Goal: Transaction & Acquisition: Book appointment/travel/reservation

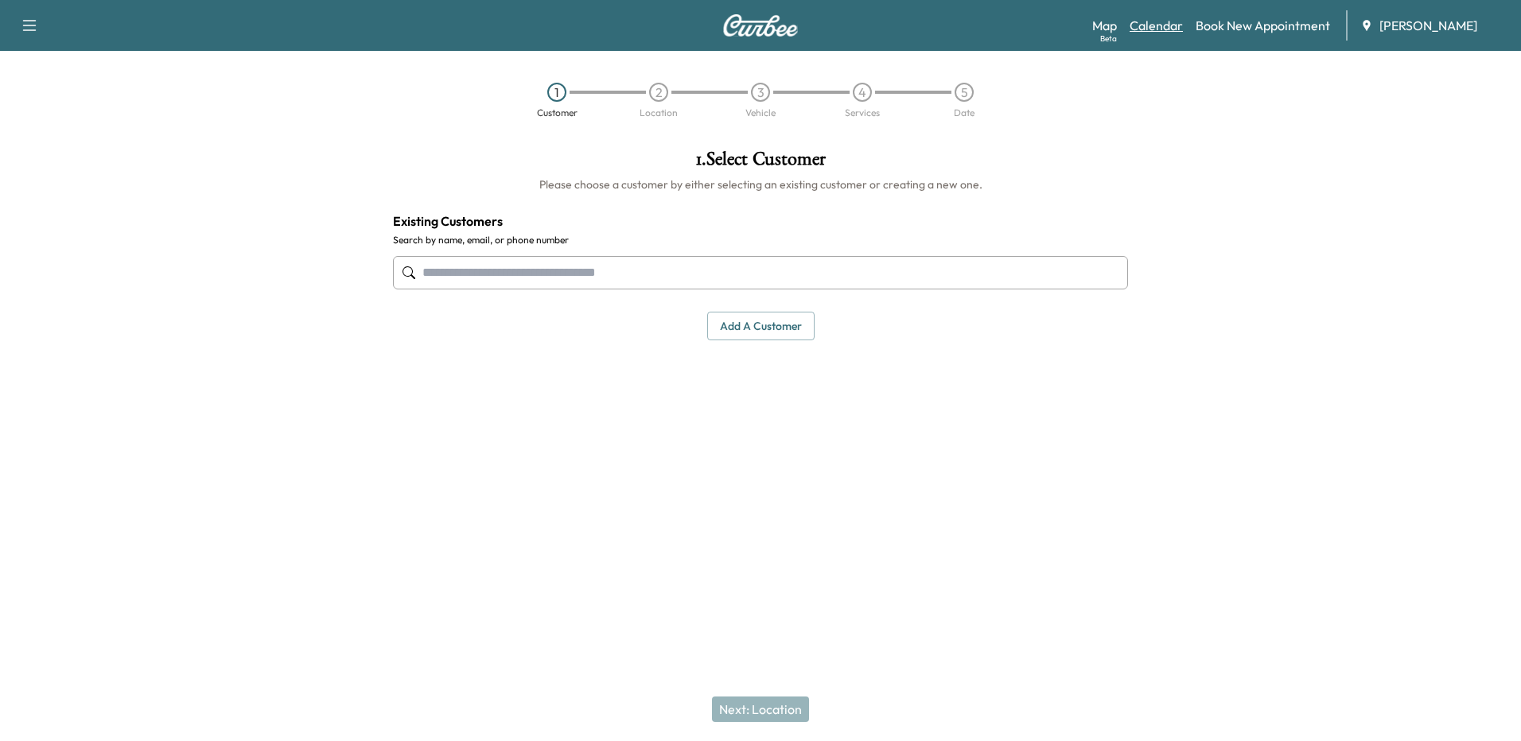
click at [1173, 29] on link "Calendar" at bounding box center [1155, 25] width 53 height 19
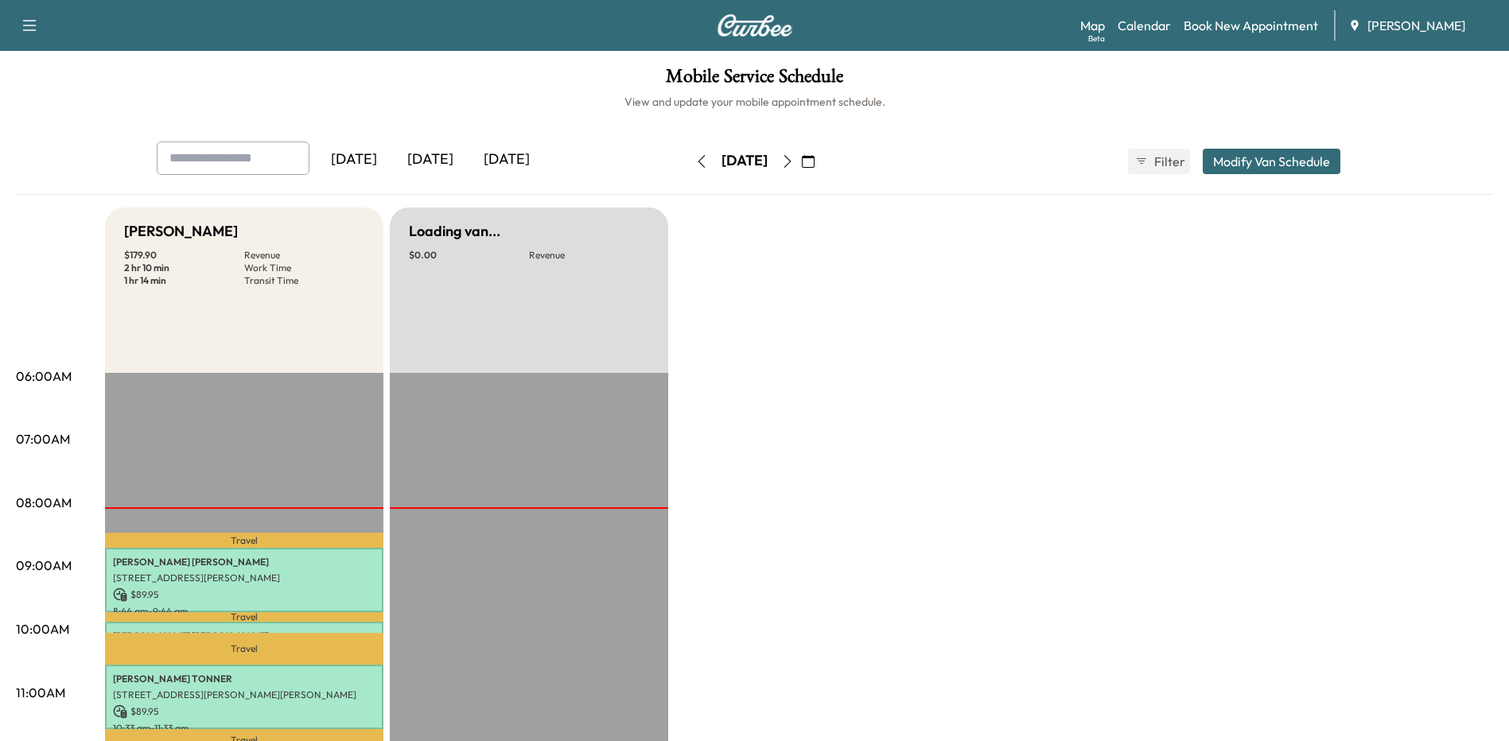
click at [814, 159] on icon "button" at bounding box center [808, 161] width 13 height 13
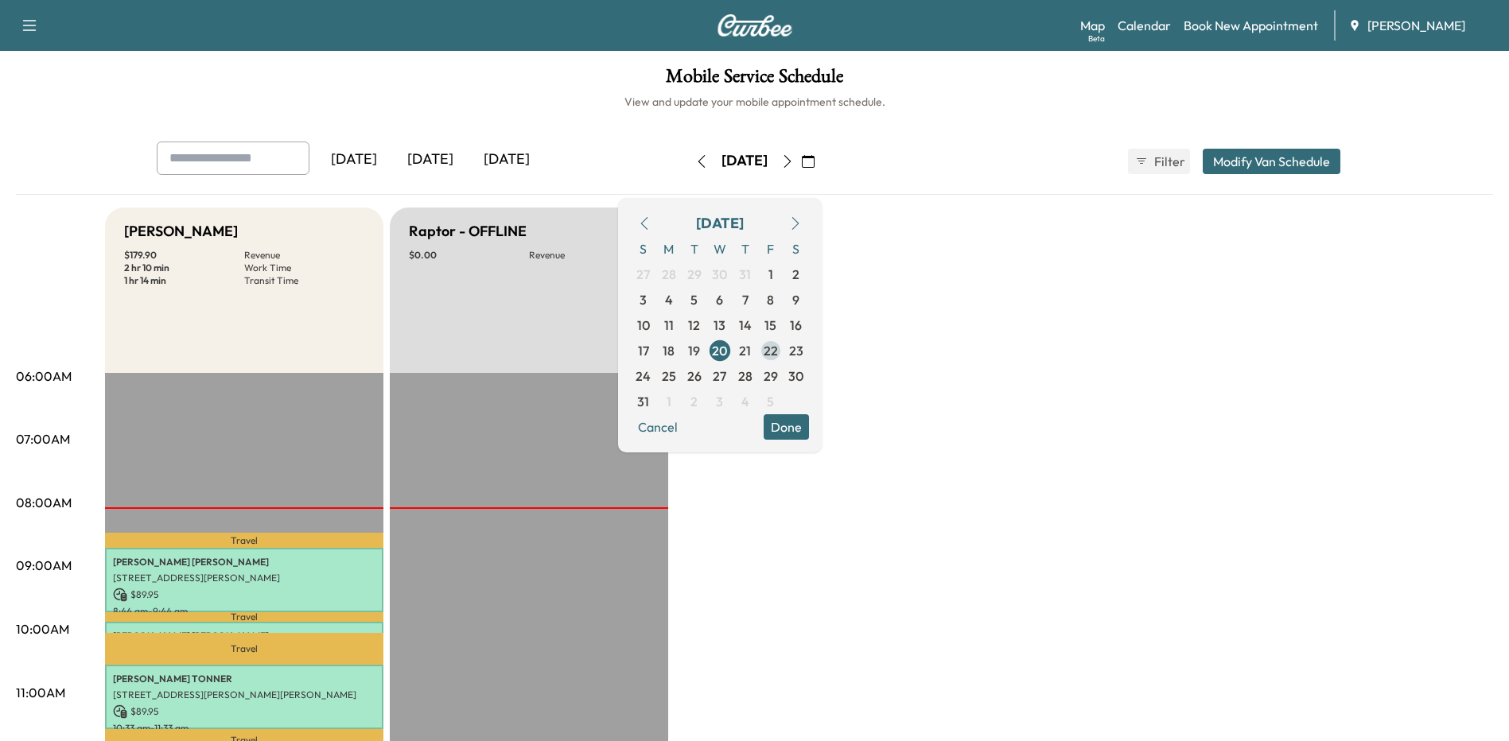
click at [778, 348] on span "22" at bounding box center [771, 350] width 14 height 19
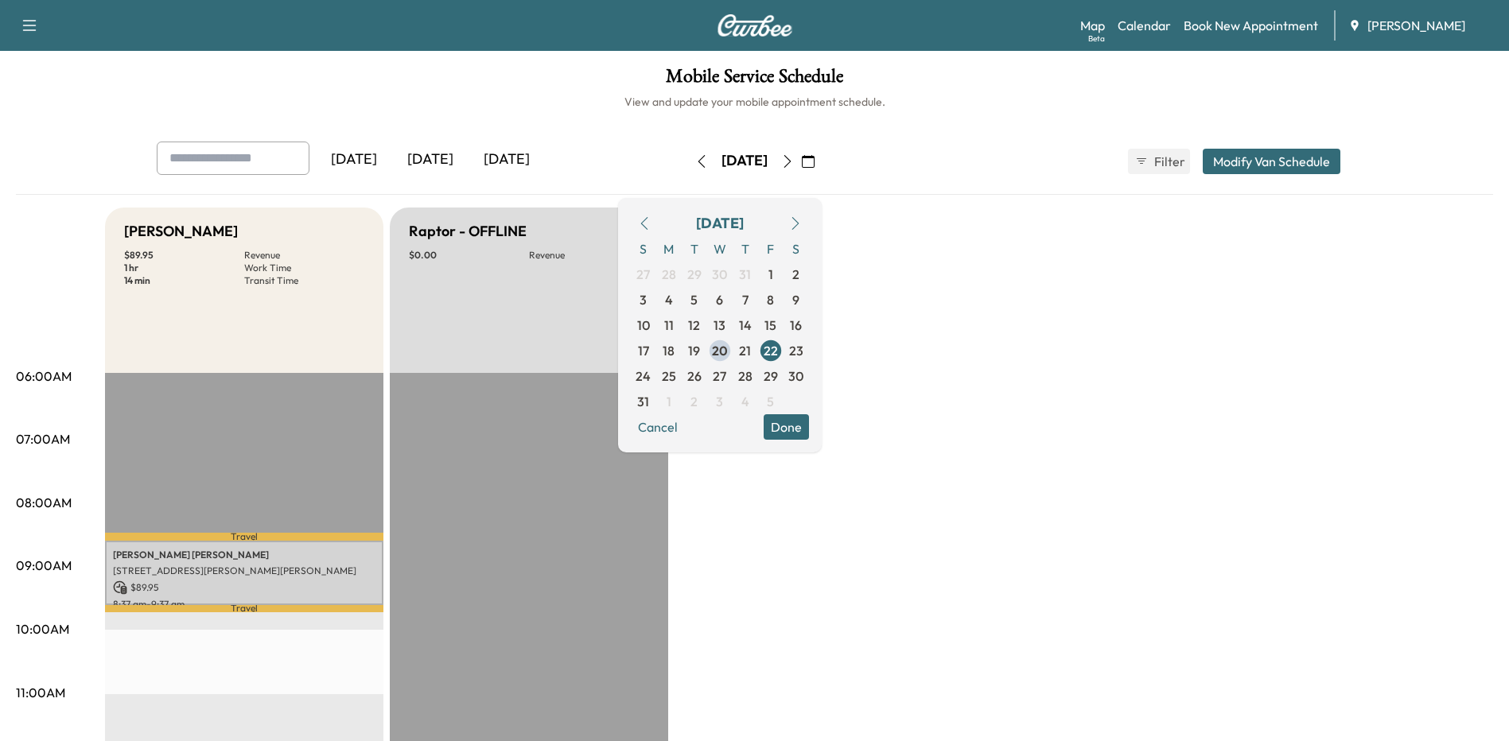
click at [809, 433] on button "Done" at bounding box center [786, 426] width 45 height 25
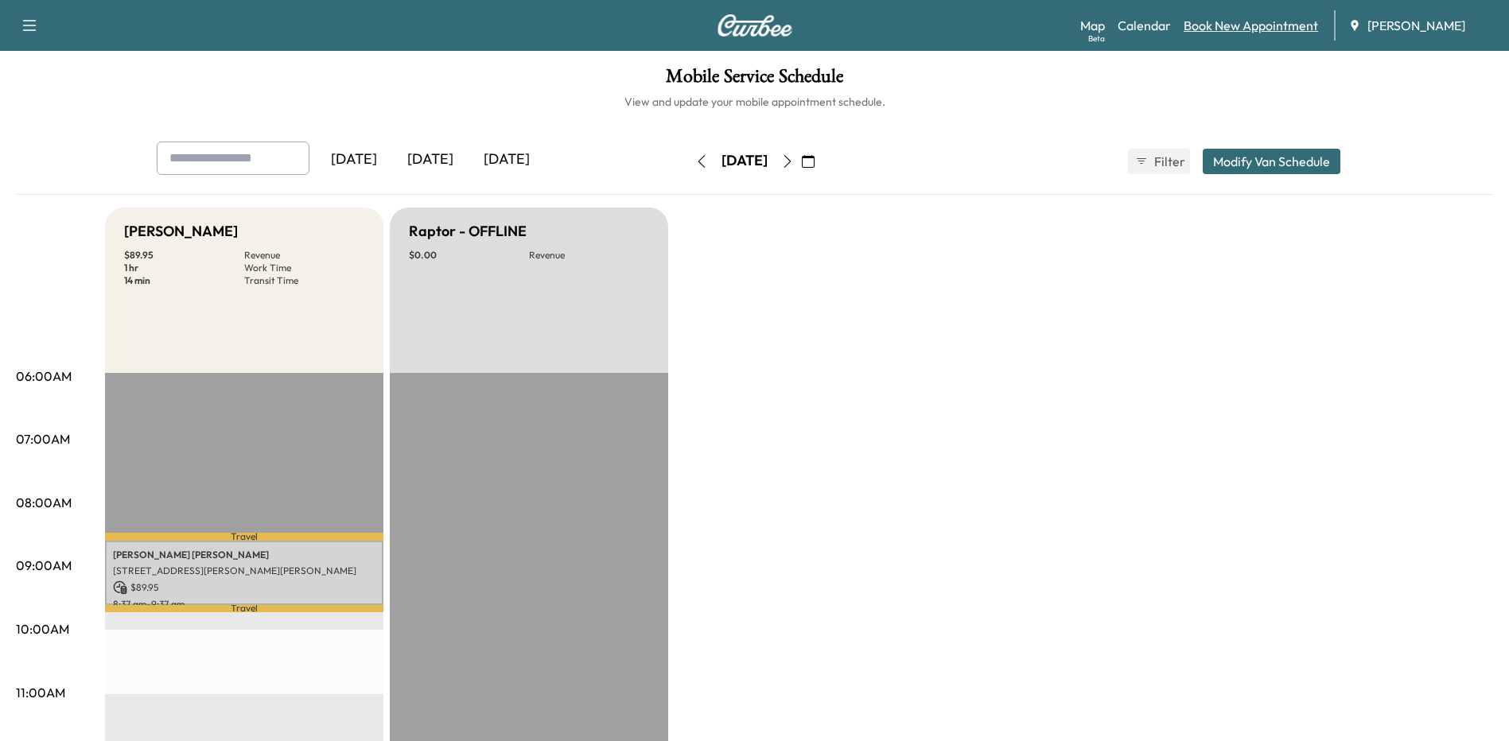
click at [1218, 22] on link "Book New Appointment" at bounding box center [1250, 25] width 134 height 19
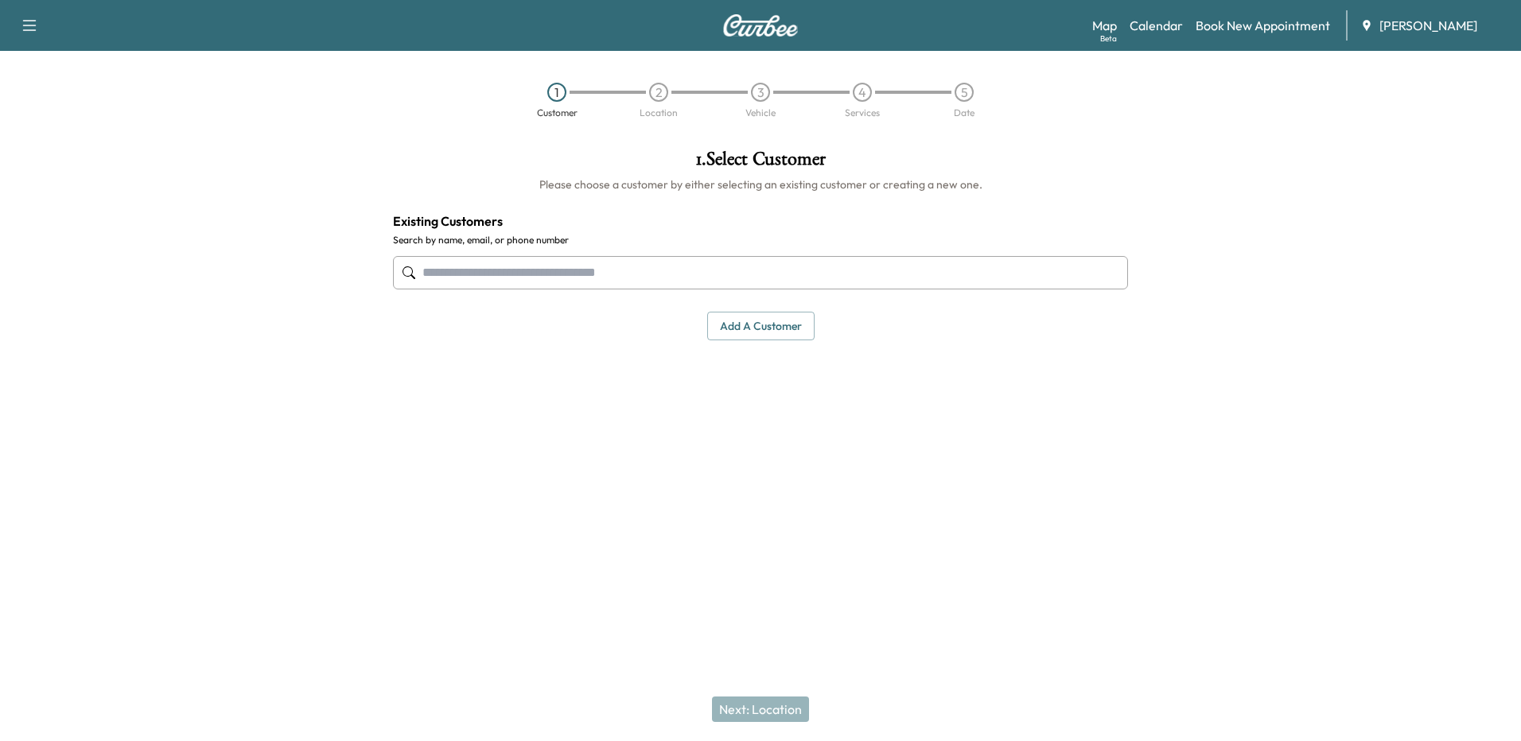
click at [738, 263] on input "text" at bounding box center [760, 272] width 735 height 33
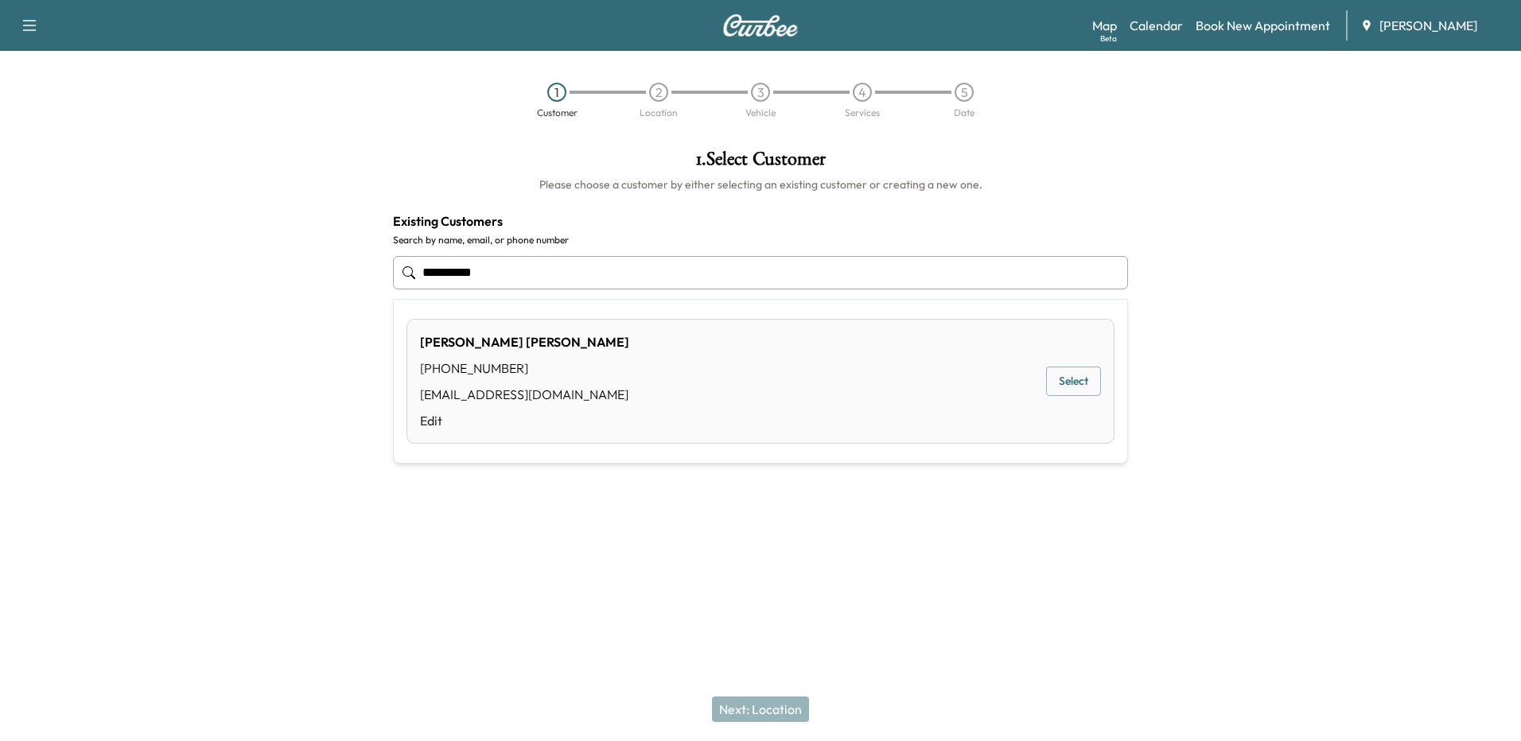
click at [1081, 367] on div "[PERSON_NAME] [PHONE_NUMBER] [EMAIL_ADDRESS][DOMAIN_NAME] Edit Select" at bounding box center [760, 381] width 708 height 125
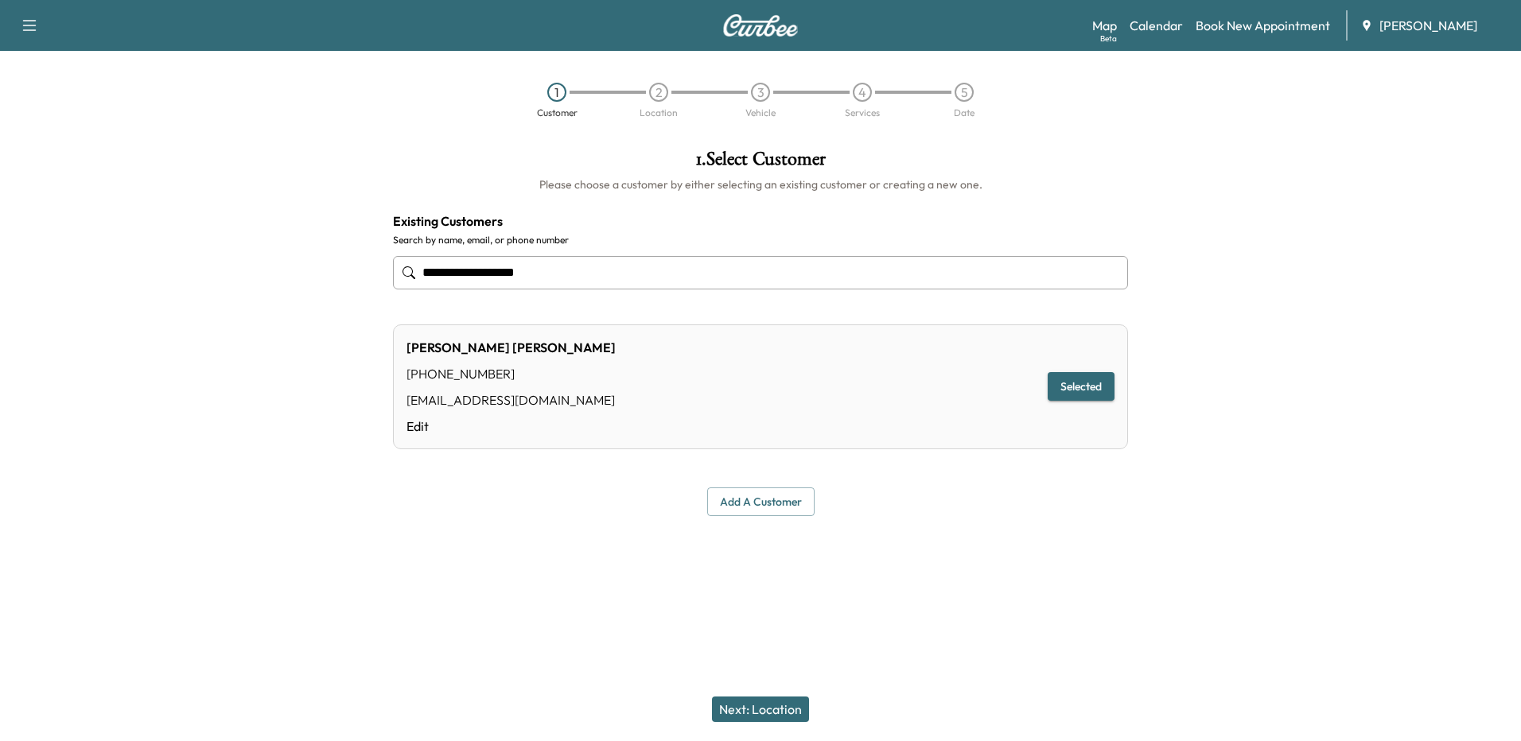
type input "**********"
click at [1079, 375] on button "Selected" at bounding box center [1080, 386] width 67 height 29
click at [775, 696] on div "Next: Location" at bounding box center [760, 710] width 1521 height 64
click at [763, 713] on button "Next: Location" at bounding box center [760, 709] width 97 height 25
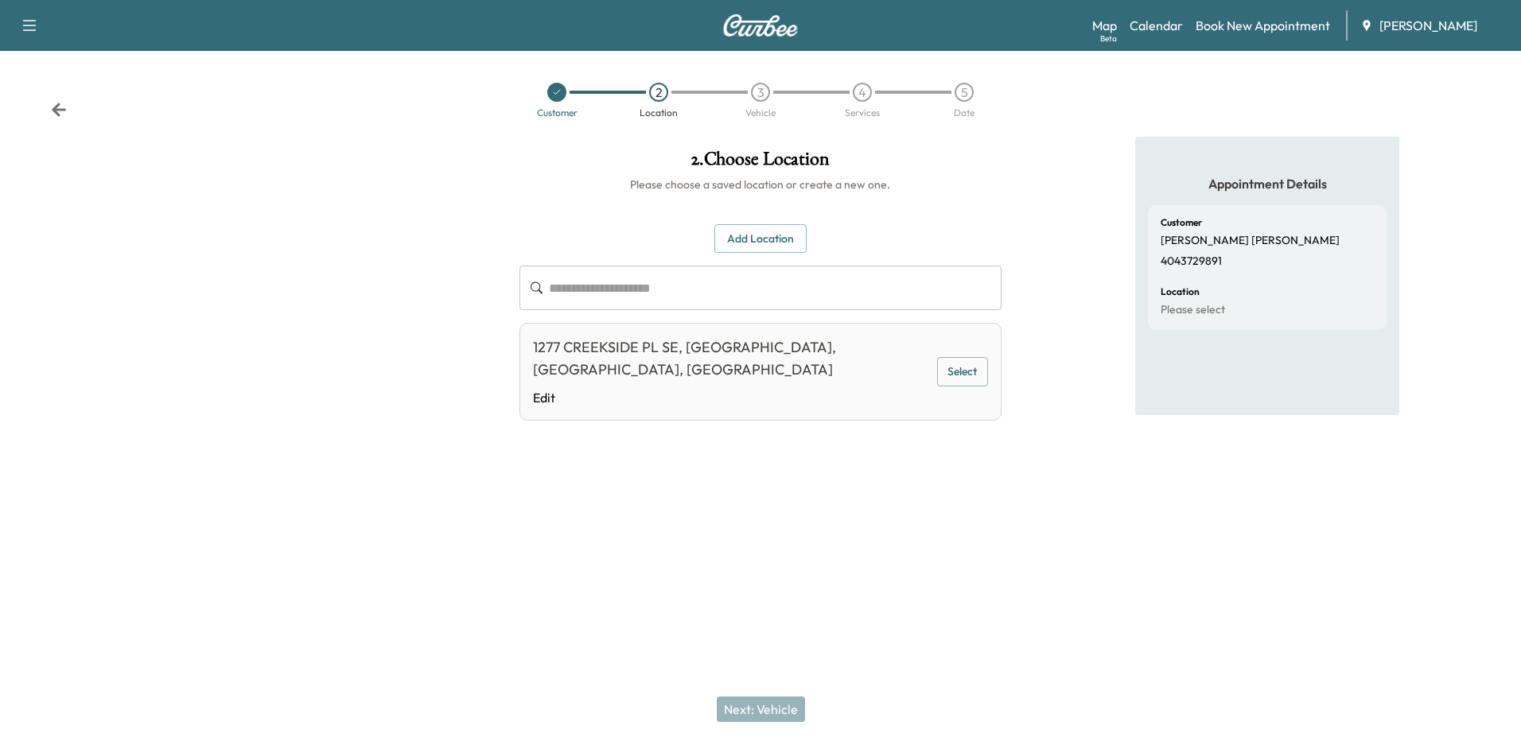
click at [974, 358] on button "Select" at bounding box center [962, 371] width 51 height 29
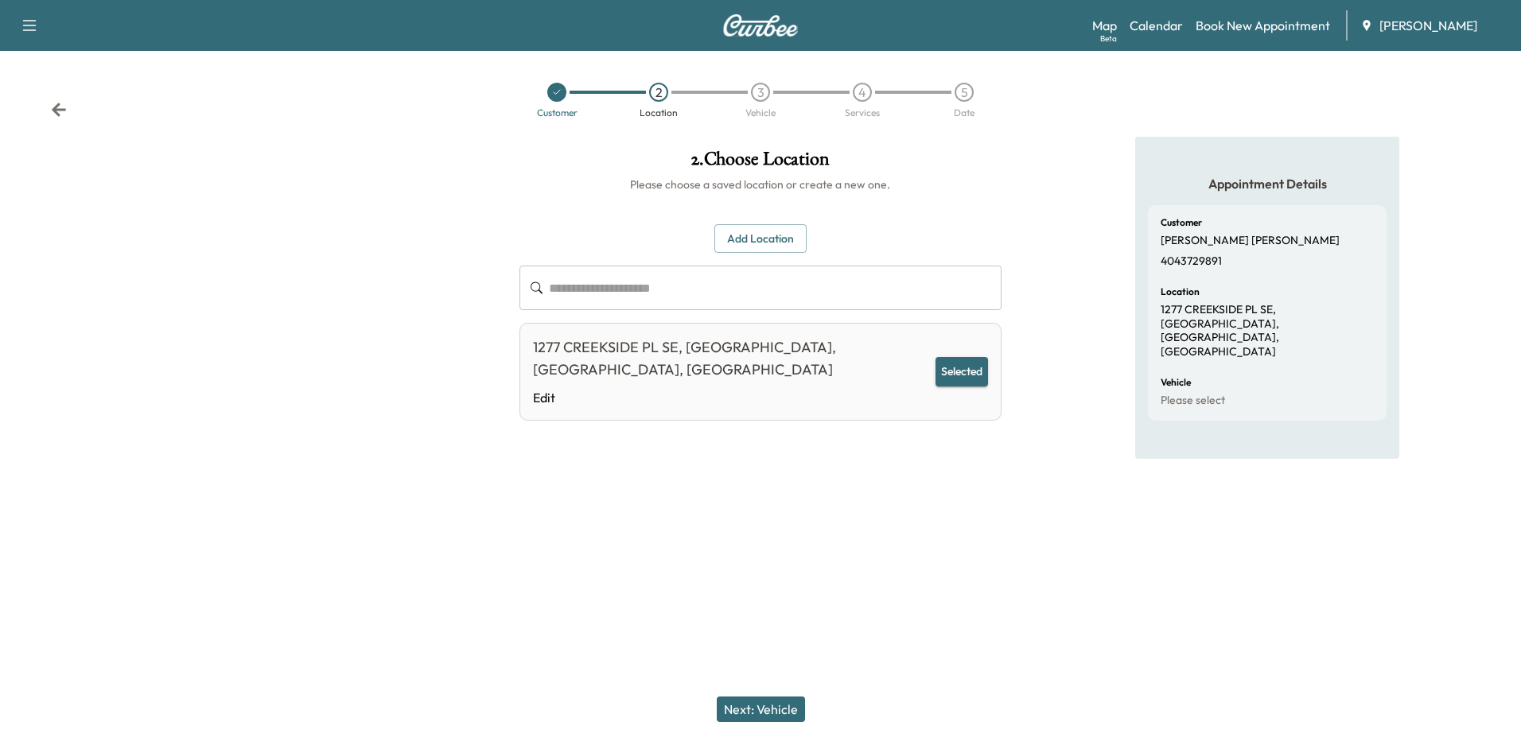
click at [777, 700] on button "Next: Vehicle" at bounding box center [761, 709] width 88 height 25
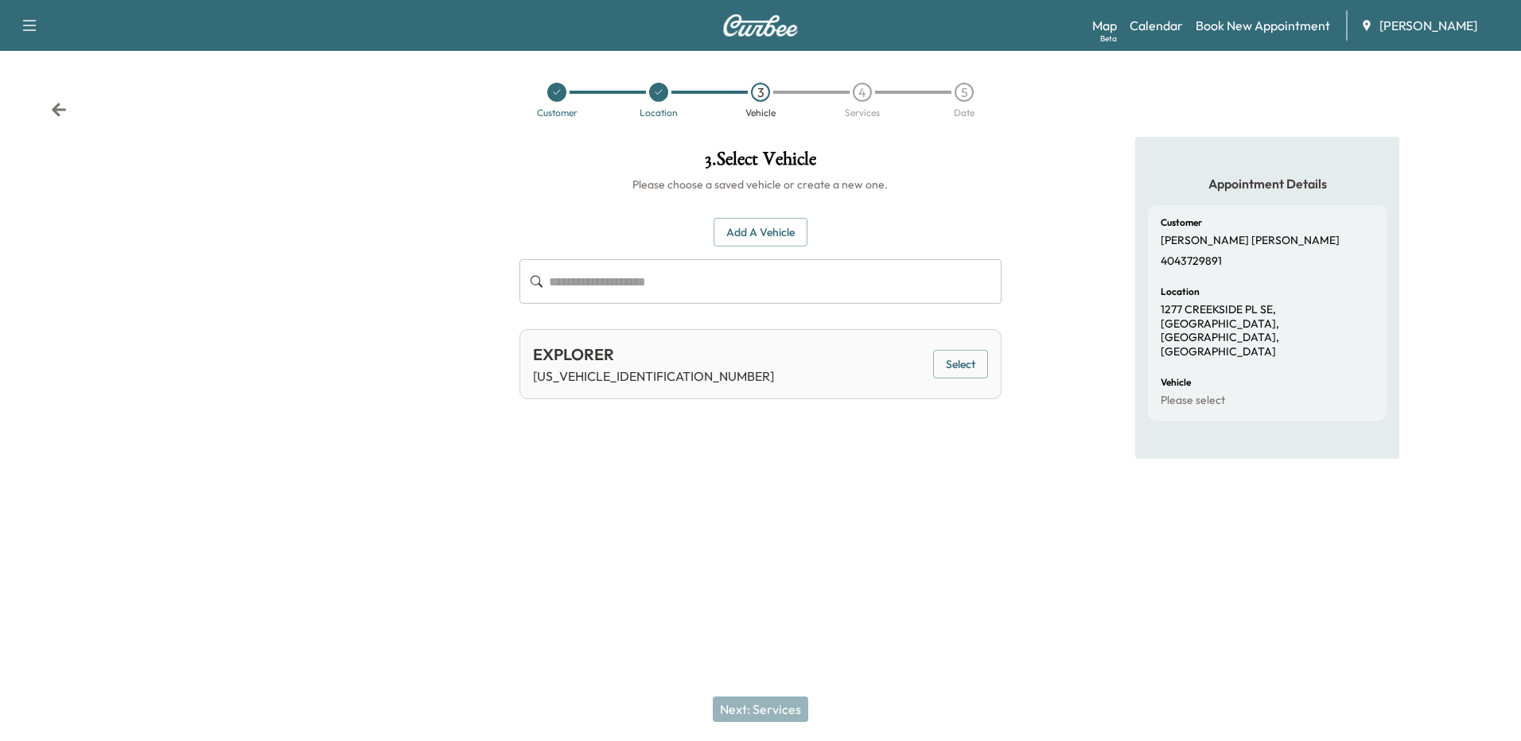
click at [965, 371] on button "Select" at bounding box center [960, 364] width 55 height 29
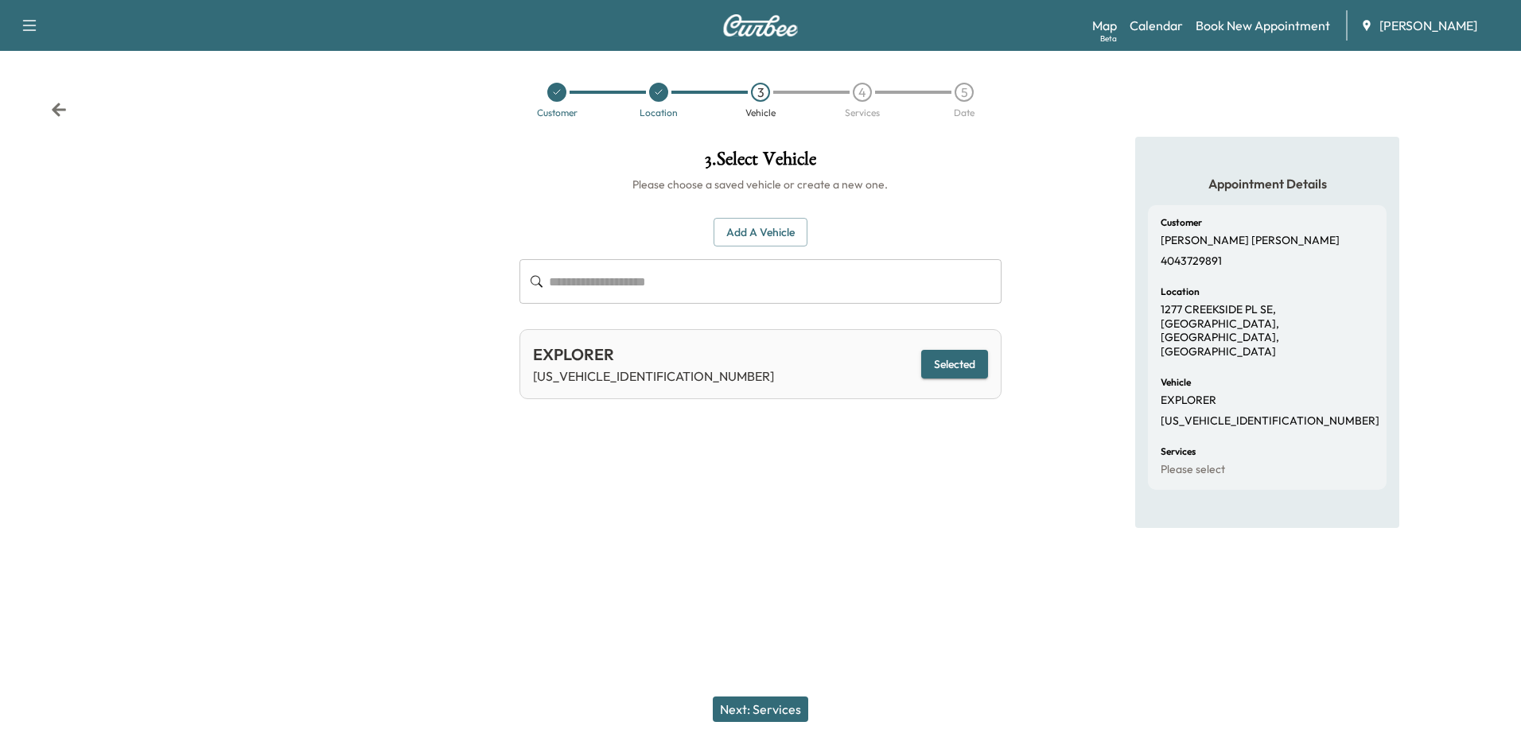
click at [783, 710] on button "Next: Services" at bounding box center [760, 709] width 95 height 25
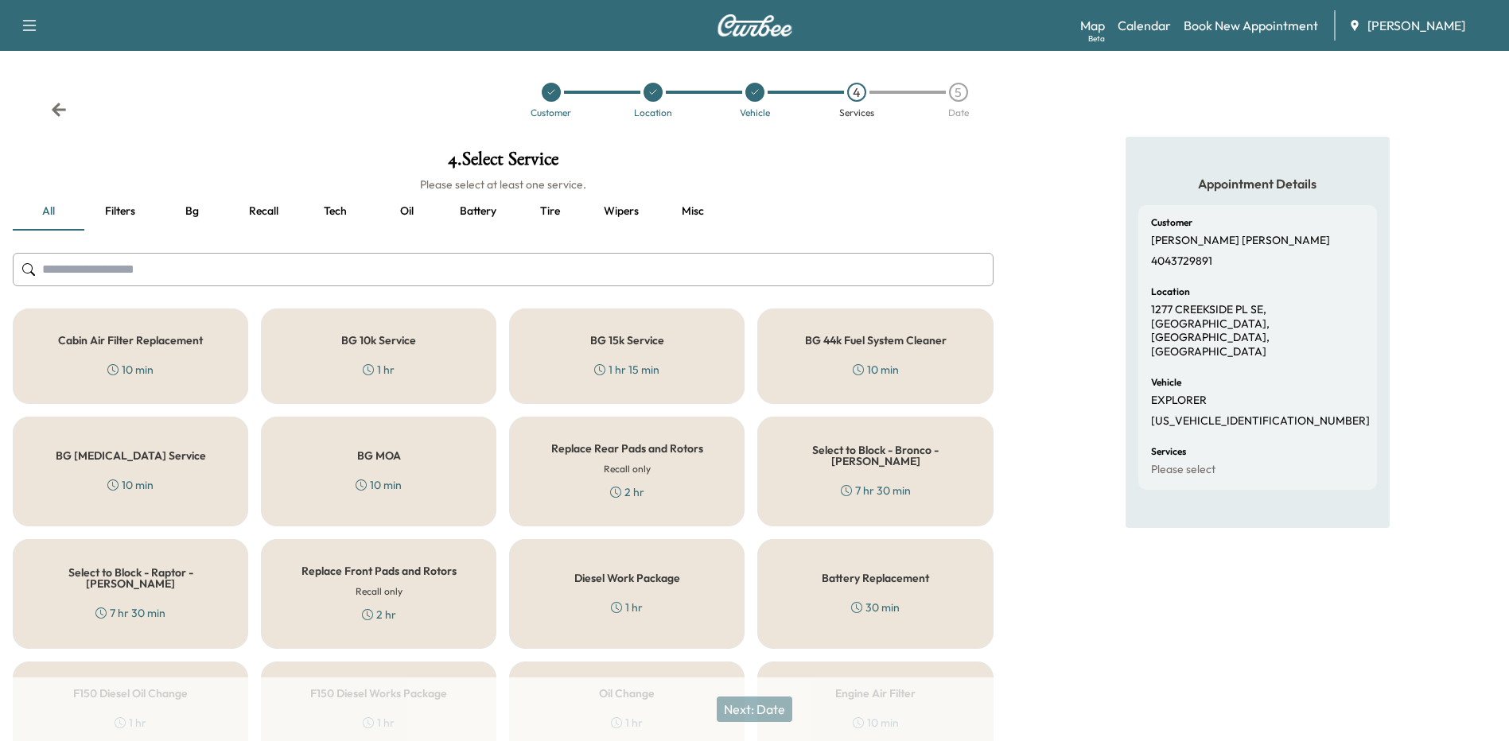
click at [420, 206] on button "Oil" at bounding box center [407, 211] width 72 height 38
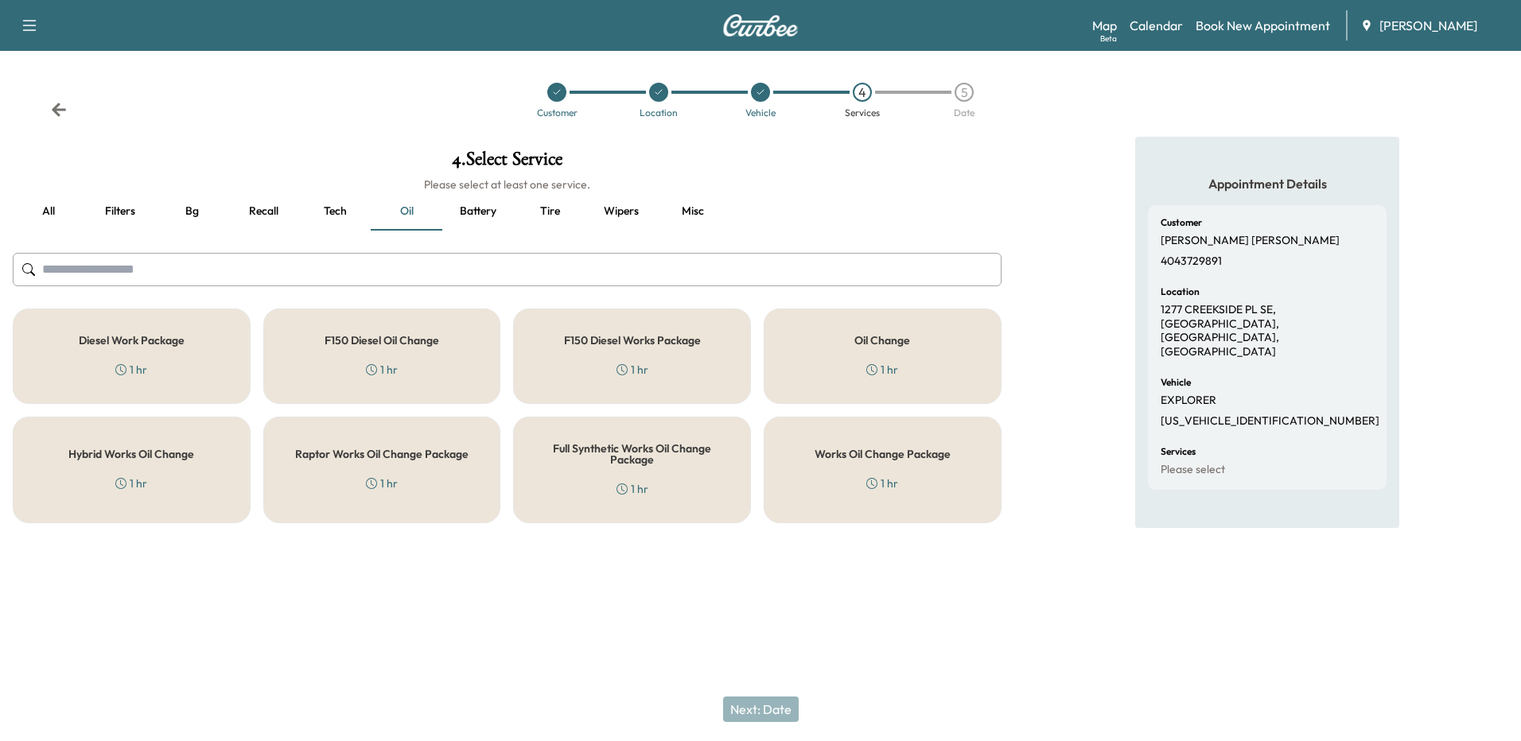
click at [822, 471] on div "Works Oil Change Package 1 hr" at bounding box center [883, 470] width 238 height 107
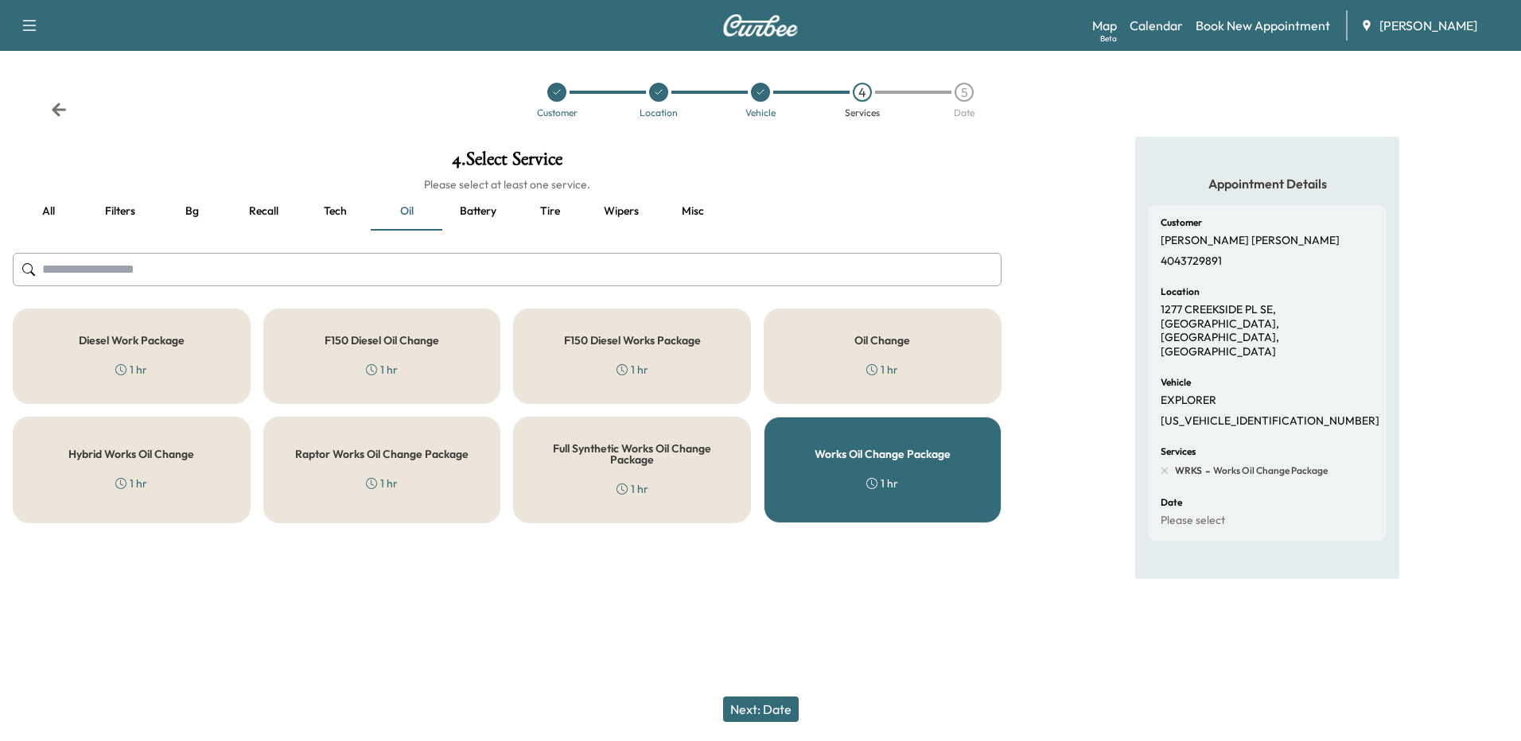
click at [765, 710] on button "Next: Date" at bounding box center [761, 709] width 76 height 25
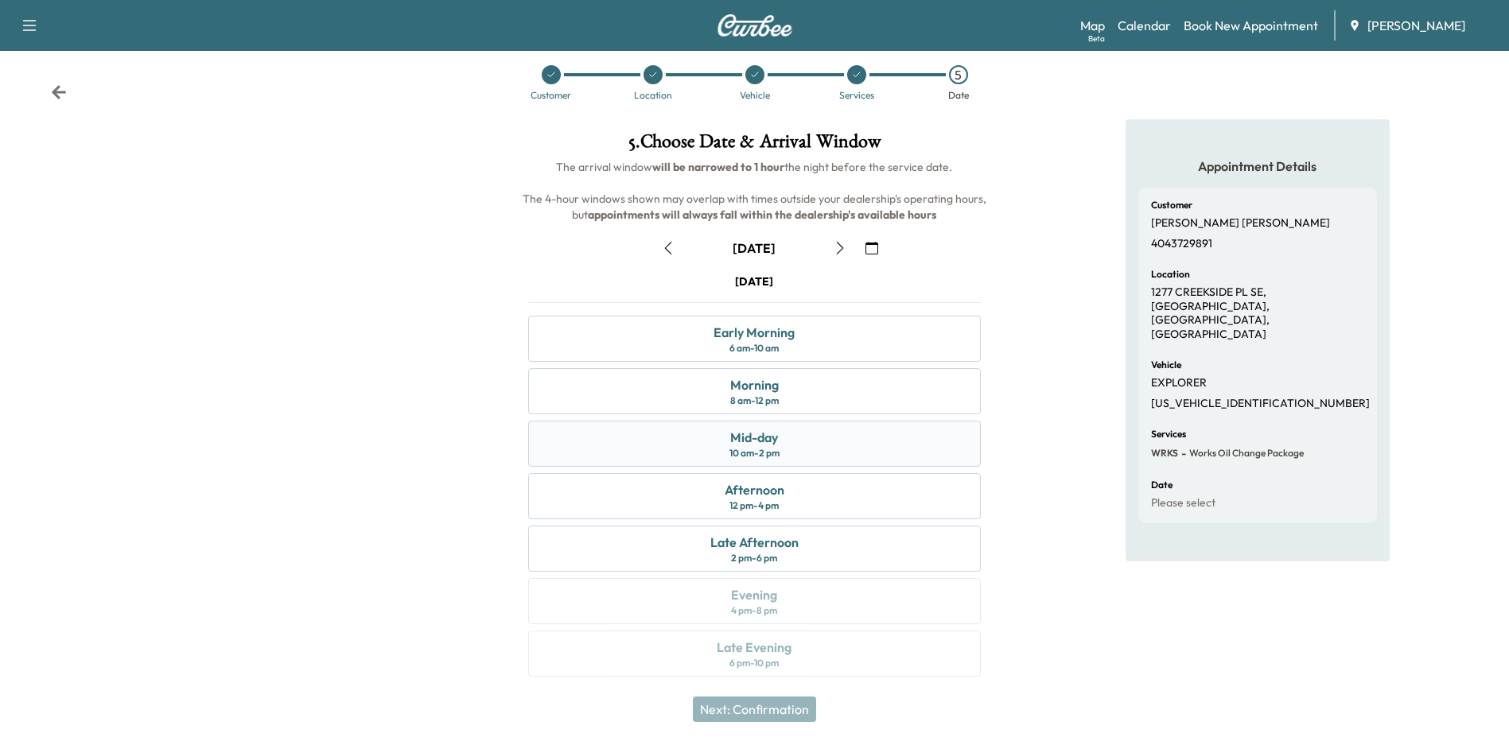
scroll to position [23, 0]
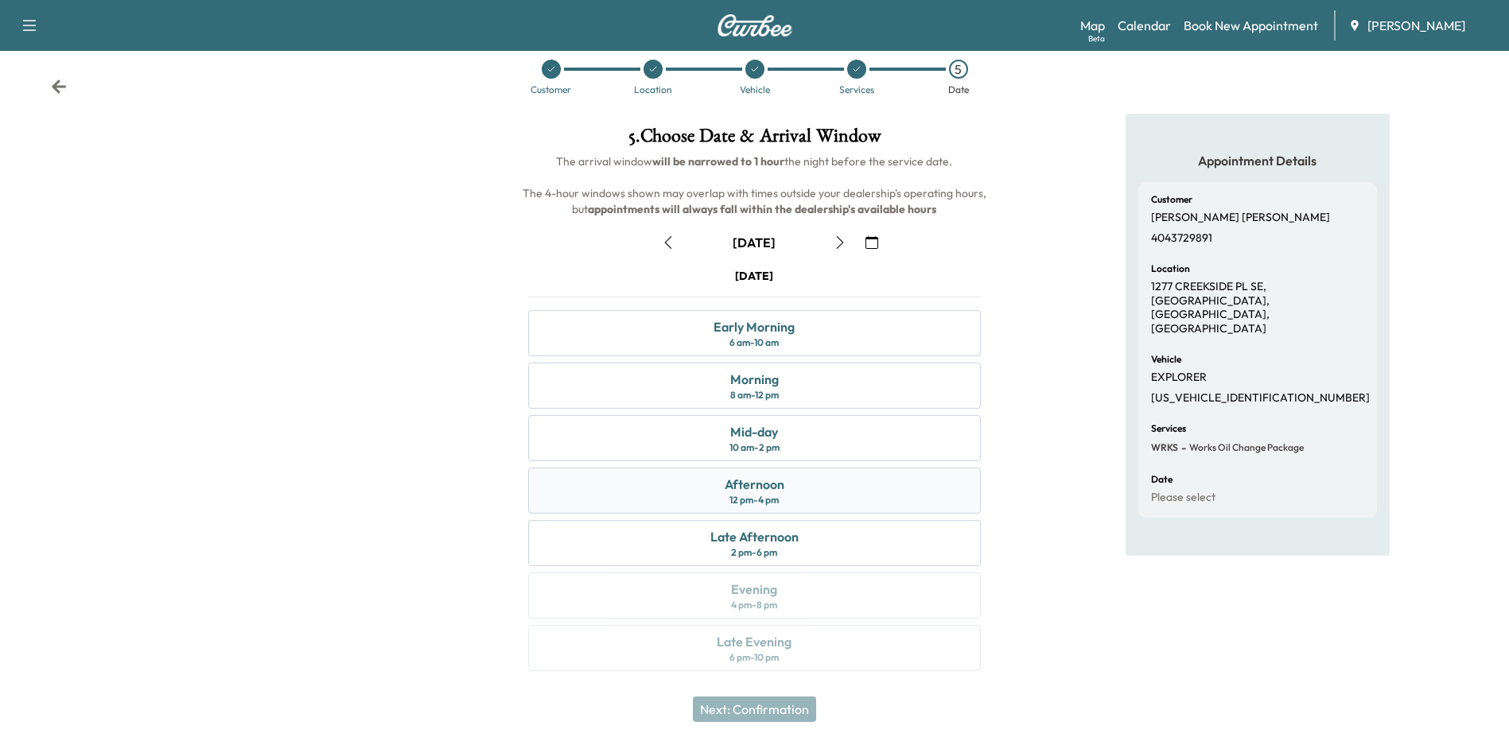
click at [651, 491] on div "Afternoon 12 pm - 4 pm" at bounding box center [754, 491] width 452 height 46
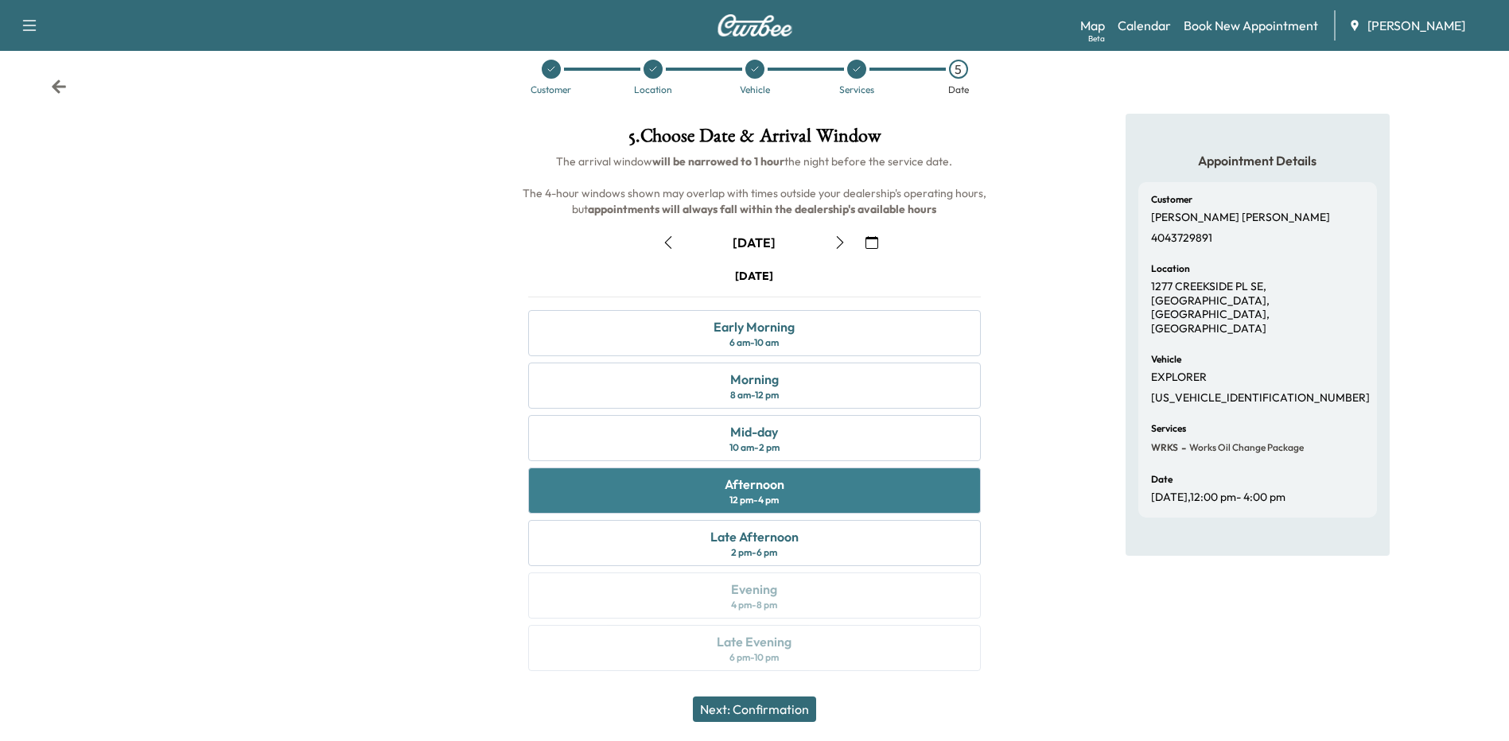
click at [634, 485] on div "Afternoon 12 pm - 4 pm" at bounding box center [754, 491] width 452 height 46
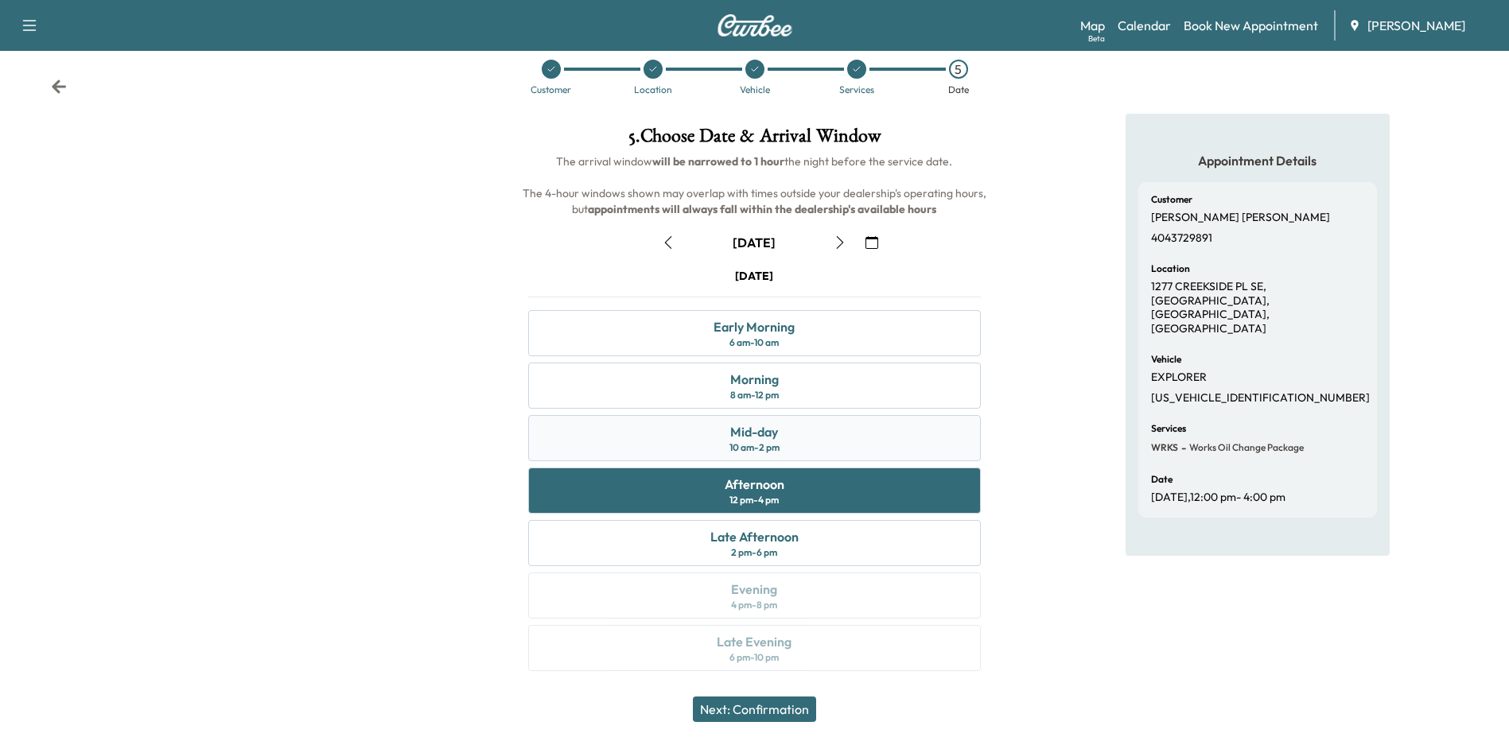
click at [678, 451] on div "Mid-day 10 am - 2 pm" at bounding box center [754, 438] width 452 height 46
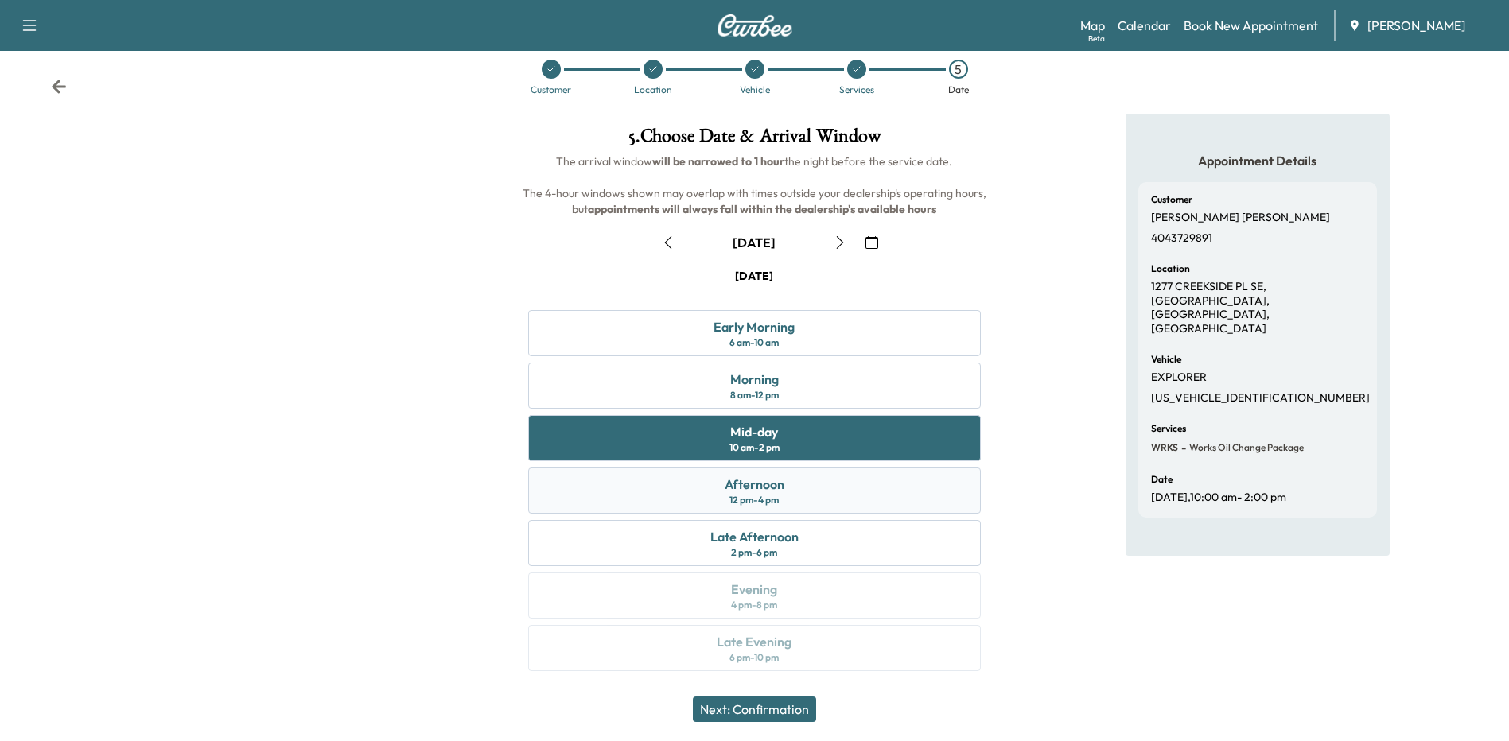
click at [667, 493] on div "Afternoon 12 pm - 4 pm" at bounding box center [754, 491] width 452 height 46
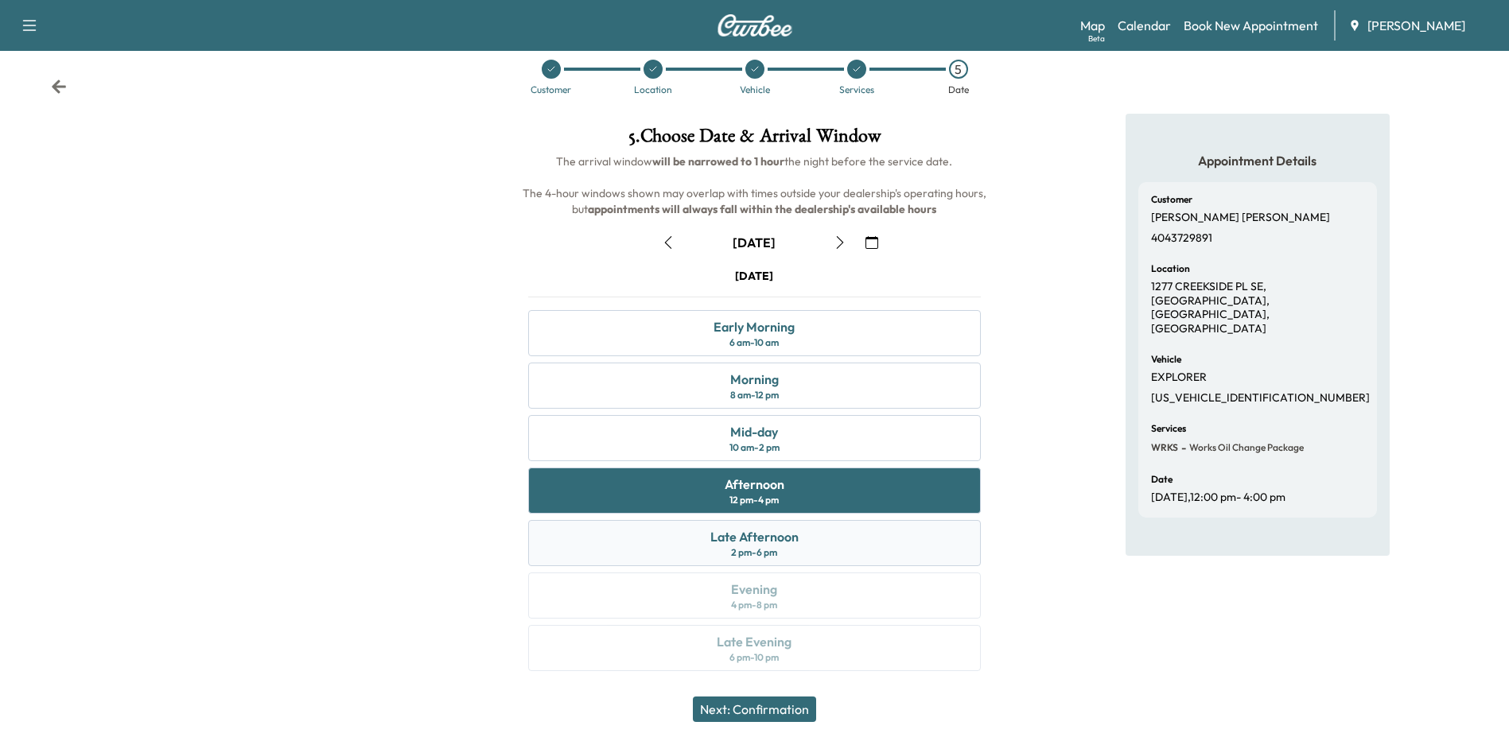
click at [695, 541] on div "Late Afternoon 2 pm - 6 pm" at bounding box center [754, 543] width 452 height 46
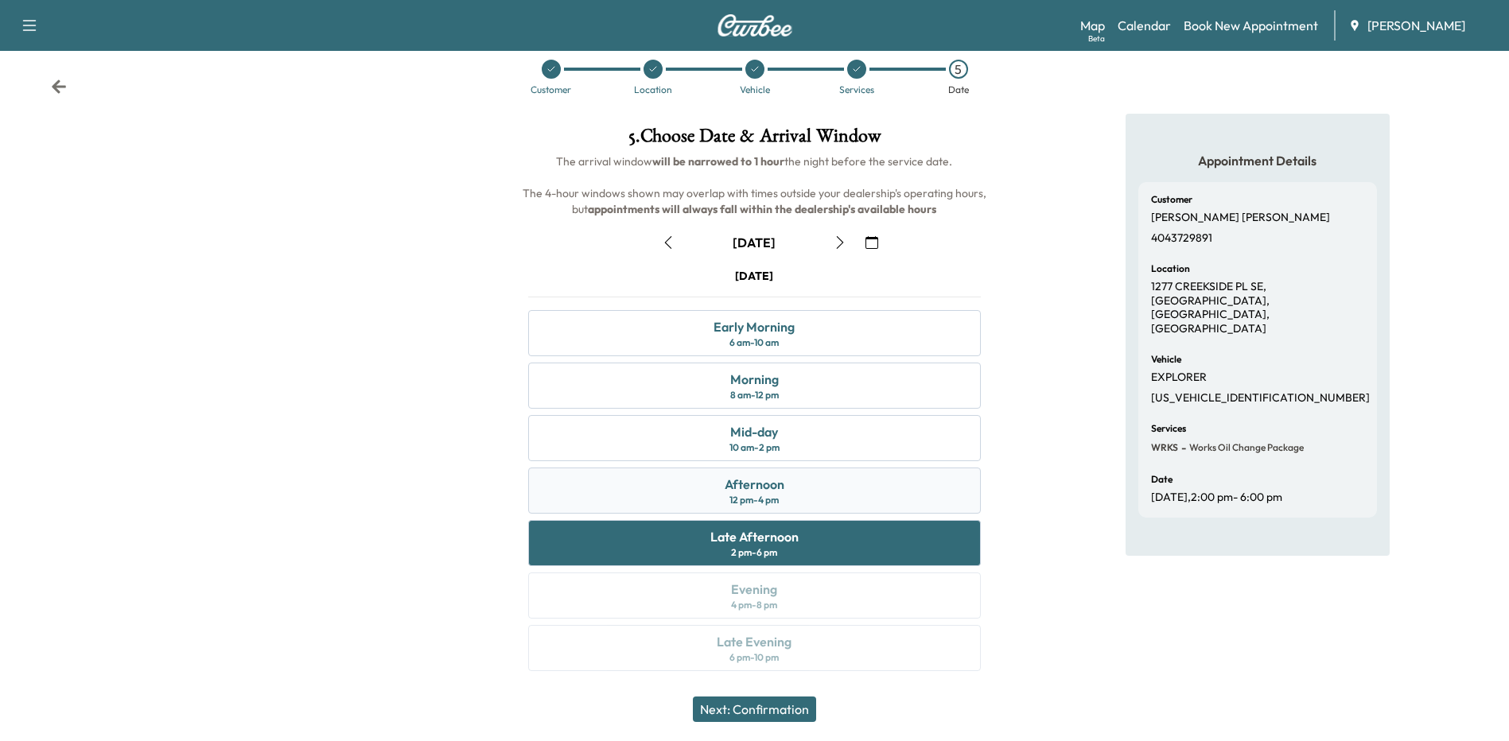
click at [709, 492] on div "Afternoon 12 pm - 4 pm" at bounding box center [754, 491] width 452 height 46
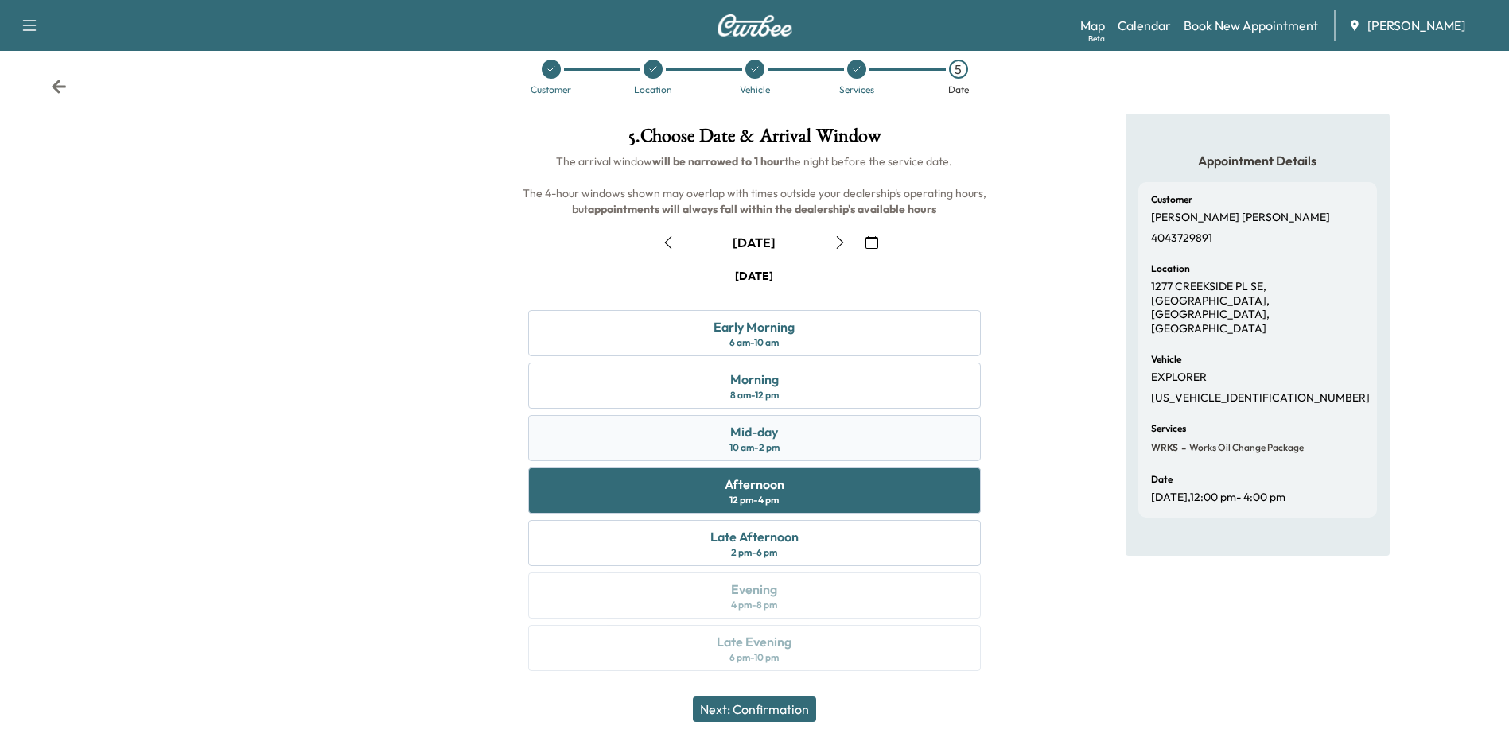
scroll to position [0, 0]
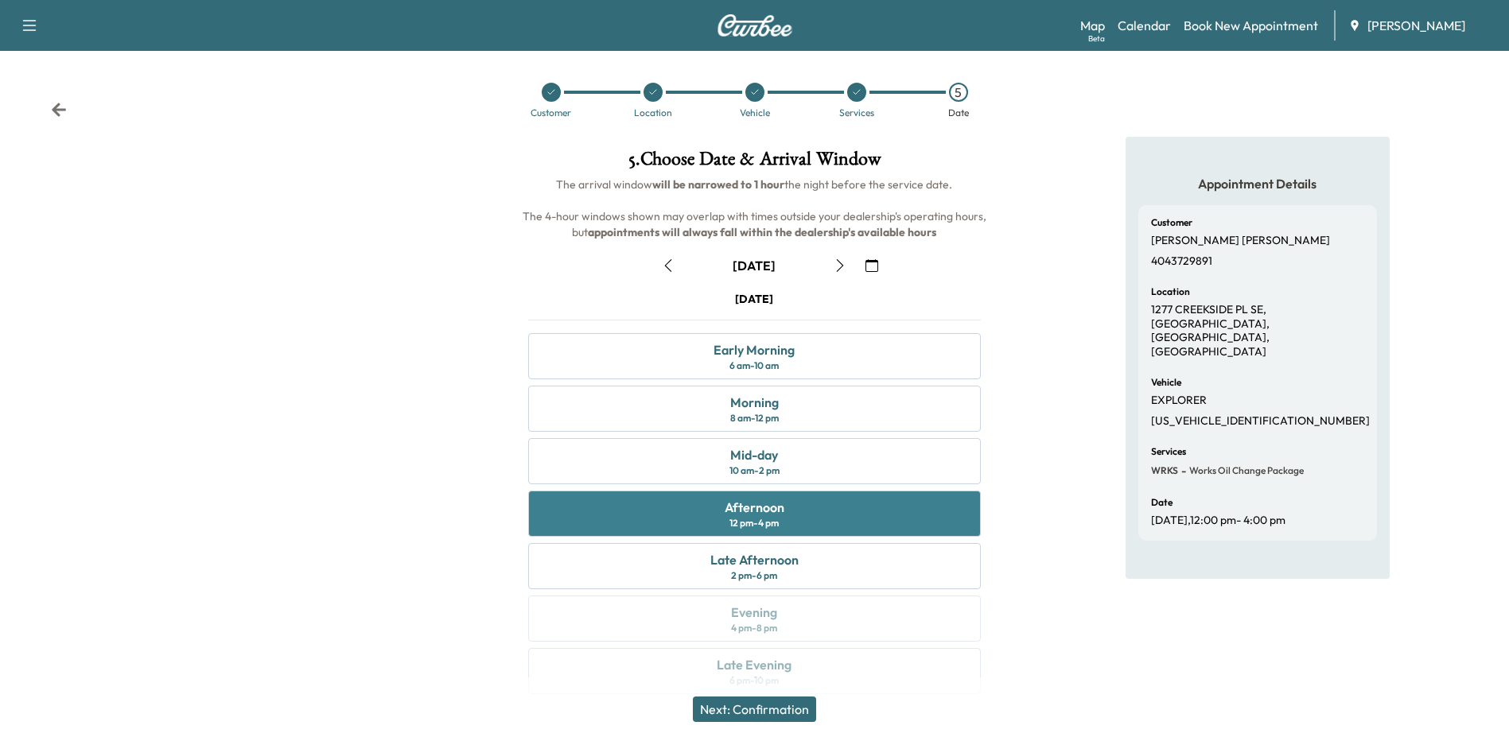
click at [847, 515] on div "Afternoon 12 pm - 4 pm" at bounding box center [754, 514] width 452 height 46
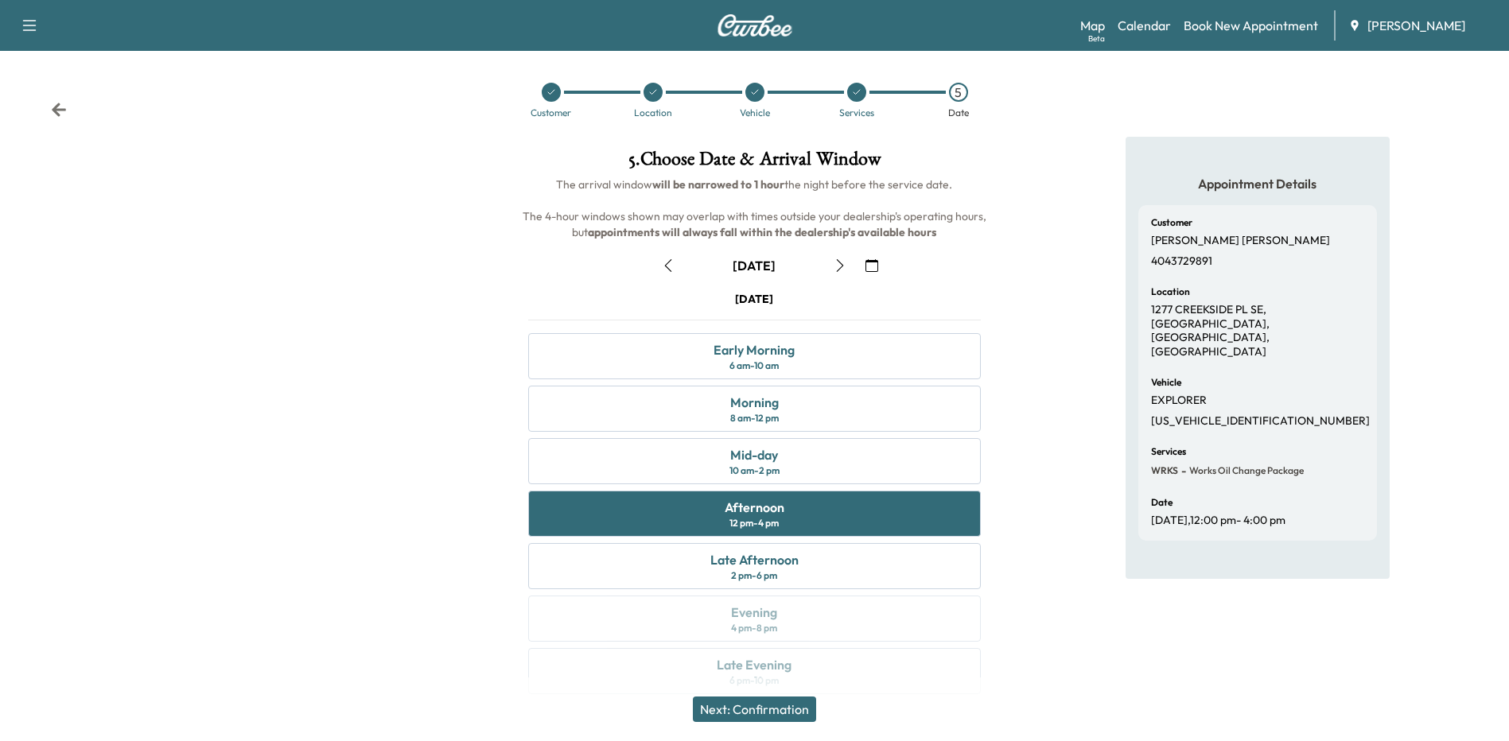
click at [666, 260] on icon "button" at bounding box center [668, 265] width 13 height 13
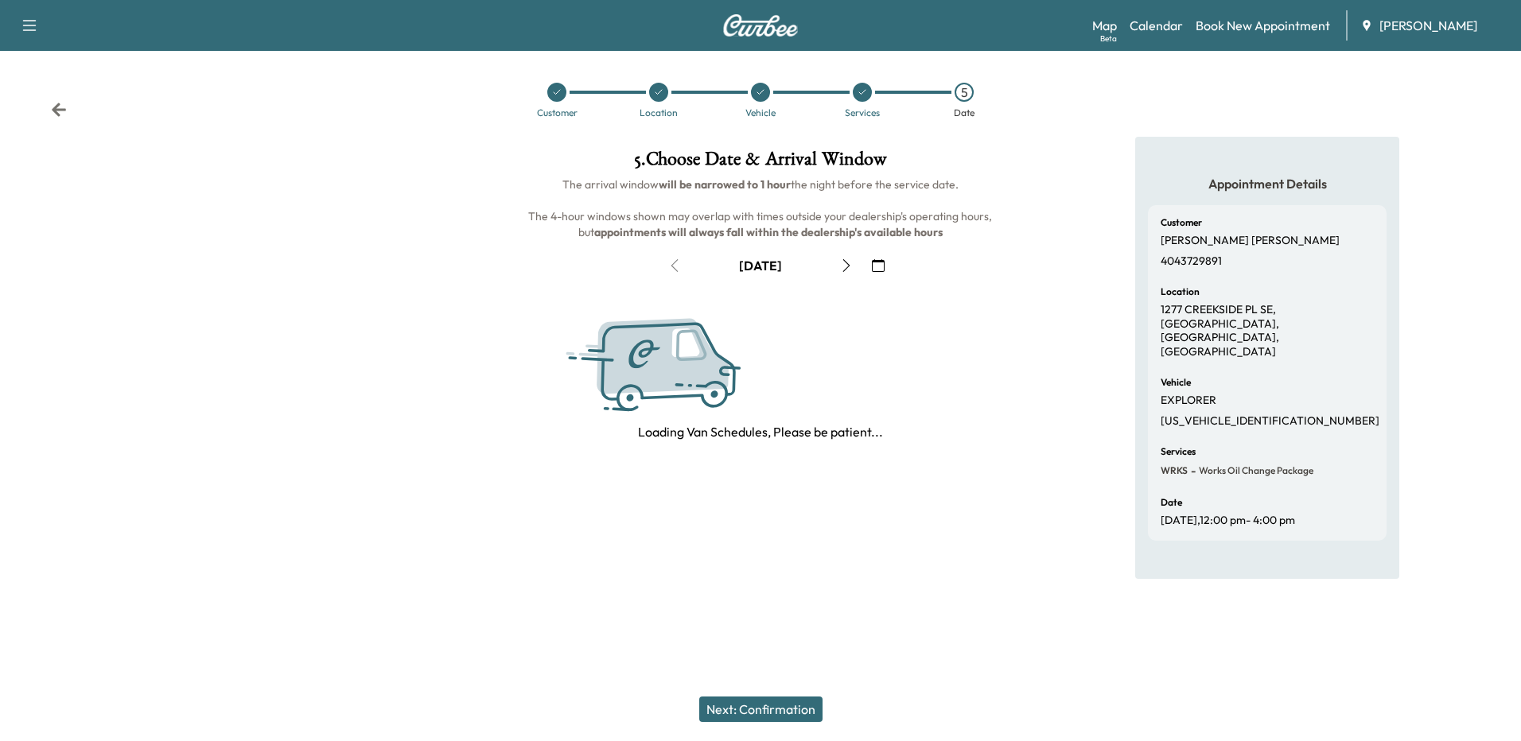
click at [853, 267] on button "button" at bounding box center [846, 265] width 27 height 25
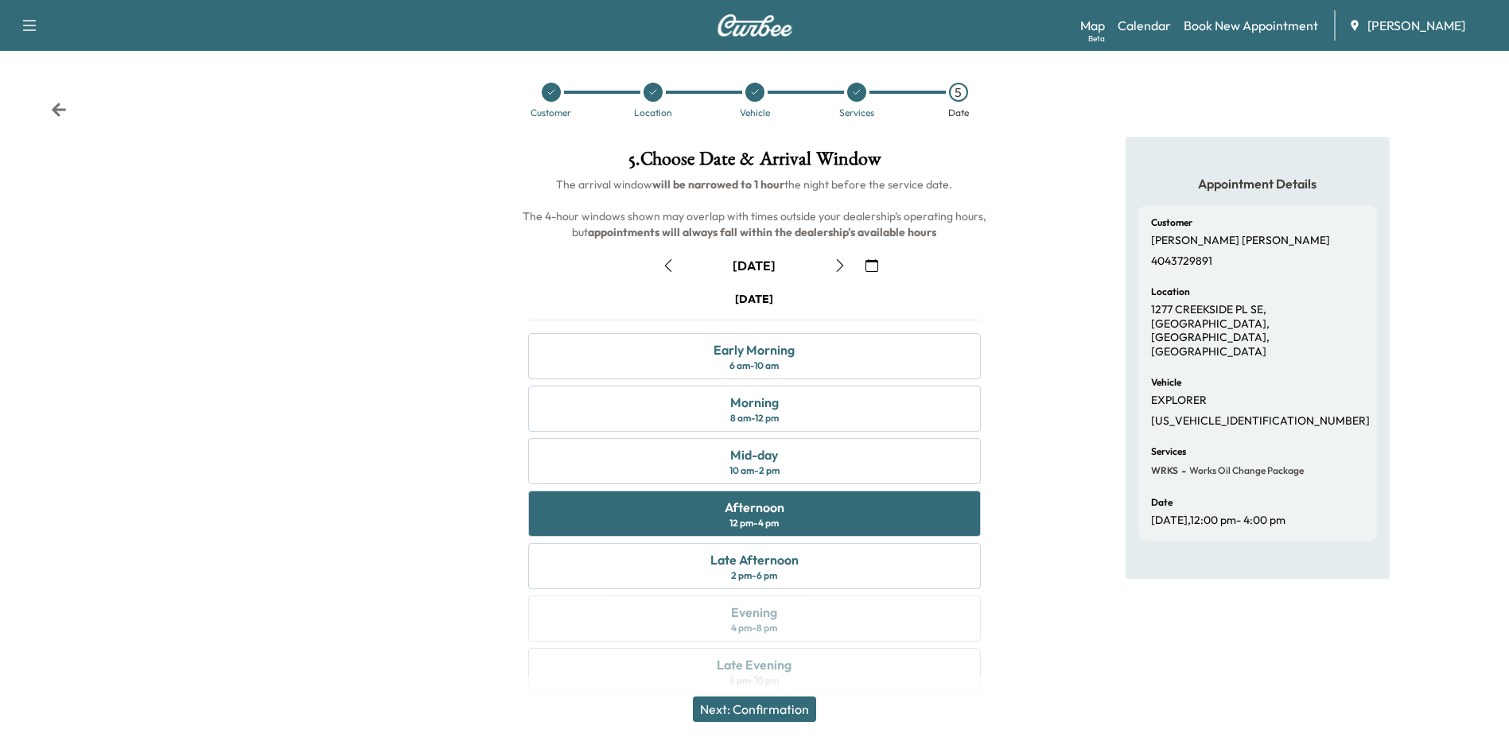
click at [853, 98] on div at bounding box center [856, 92] width 19 height 19
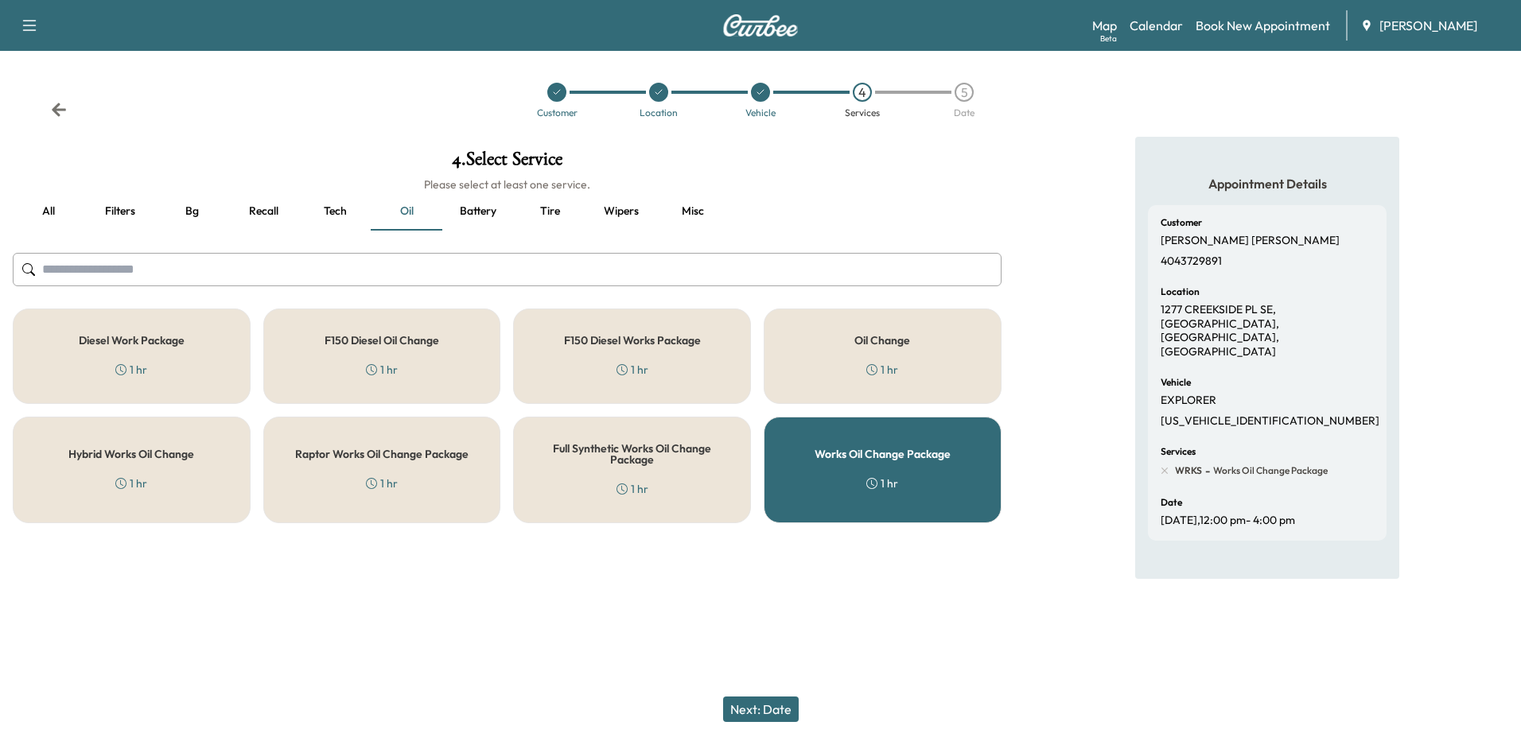
click at [246, 210] on button "Recall" at bounding box center [263, 211] width 72 height 38
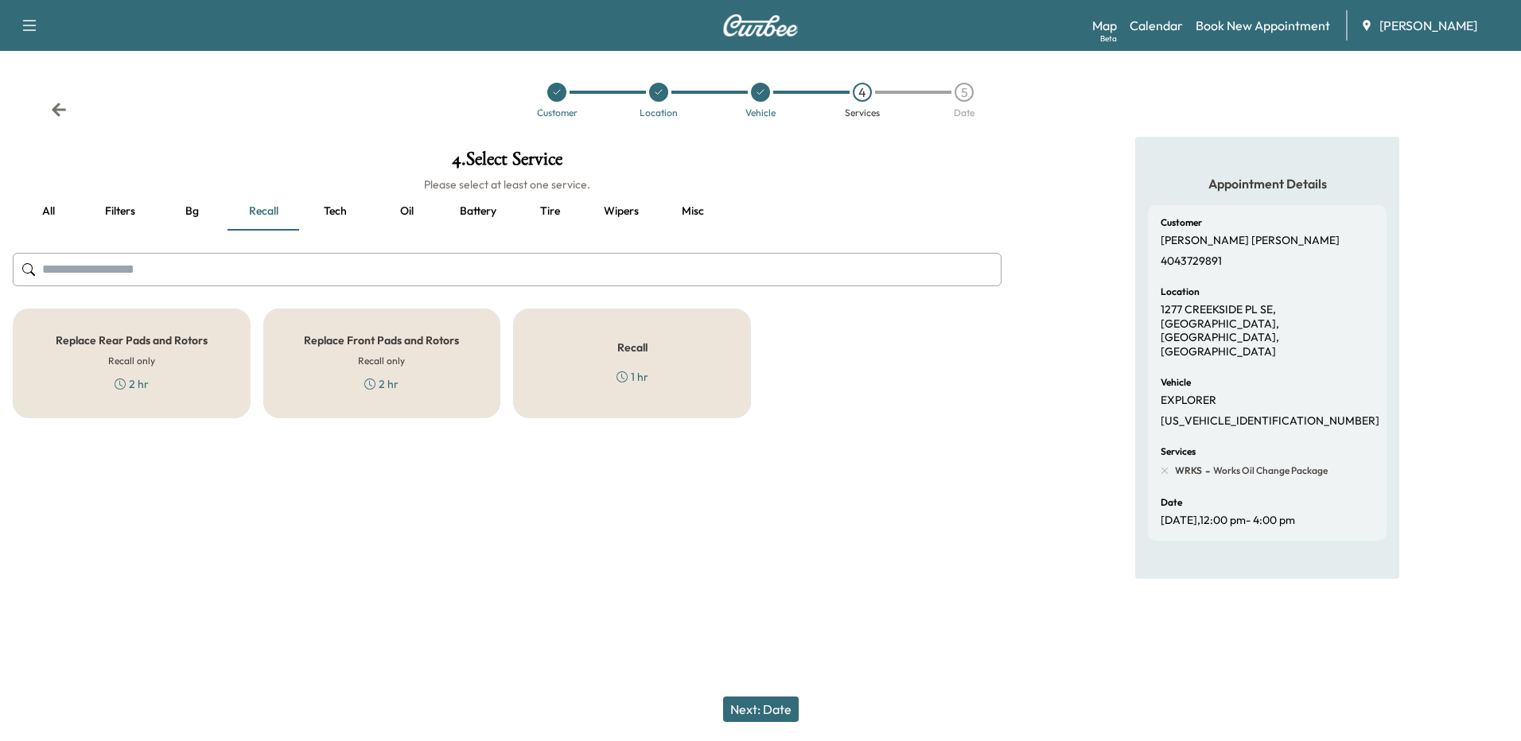
click at [600, 357] on div "Recall 1 hr" at bounding box center [632, 364] width 238 height 110
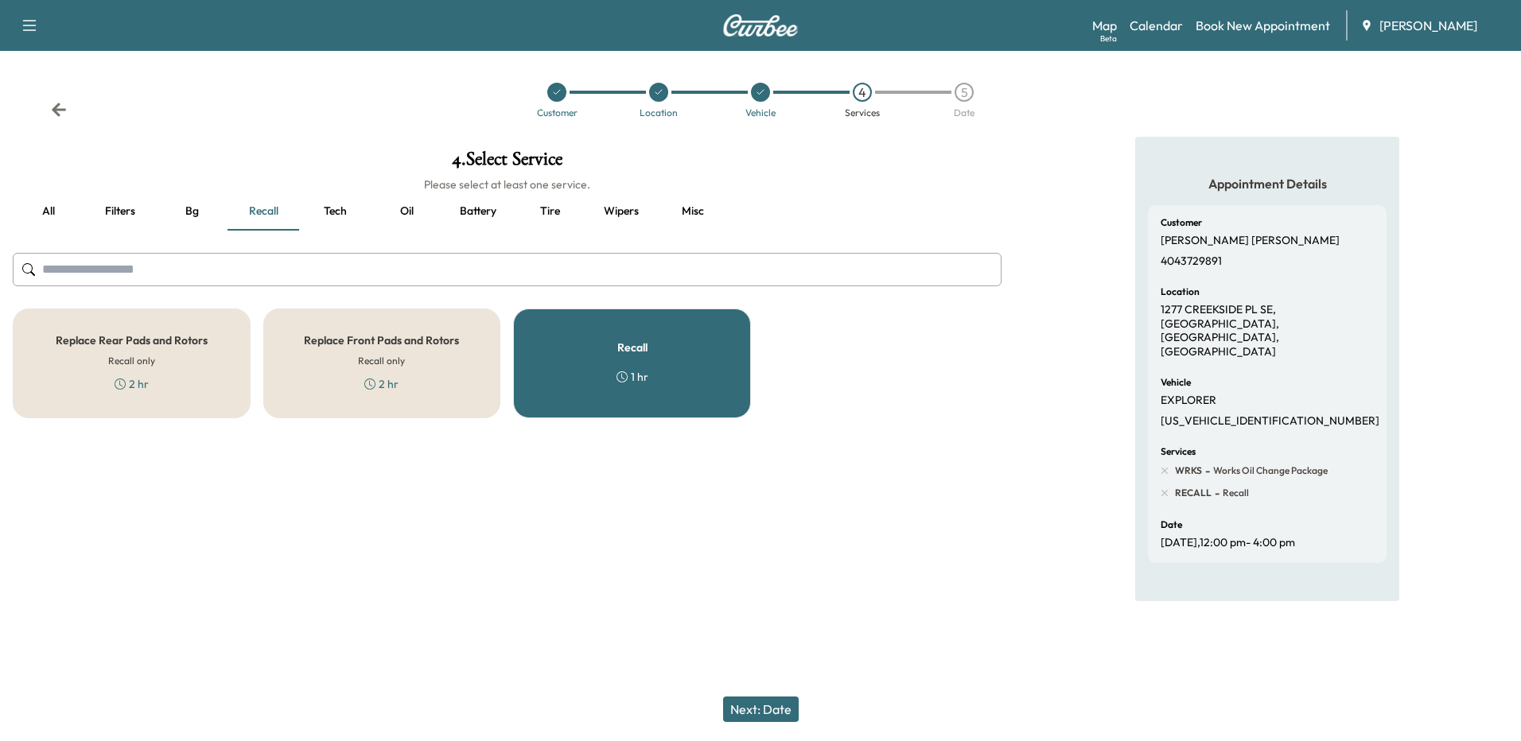
drag, startPoint x: 639, startPoint y: 374, endPoint x: 598, endPoint y: 353, distance: 46.2
click at [598, 353] on div "Recall 1 hr" at bounding box center [632, 364] width 238 height 110
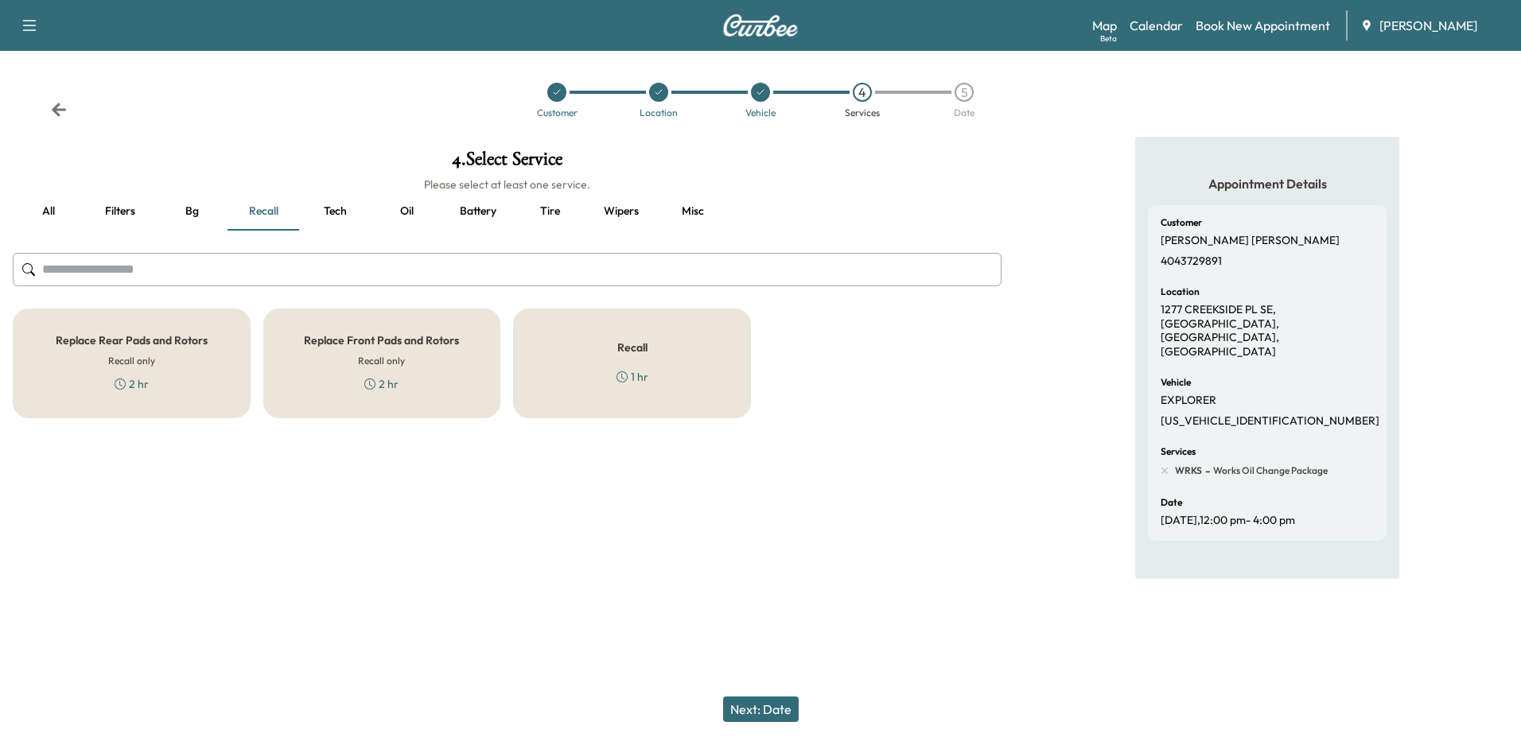
click at [622, 363] on div "Recall 1 hr" at bounding box center [632, 364] width 238 height 110
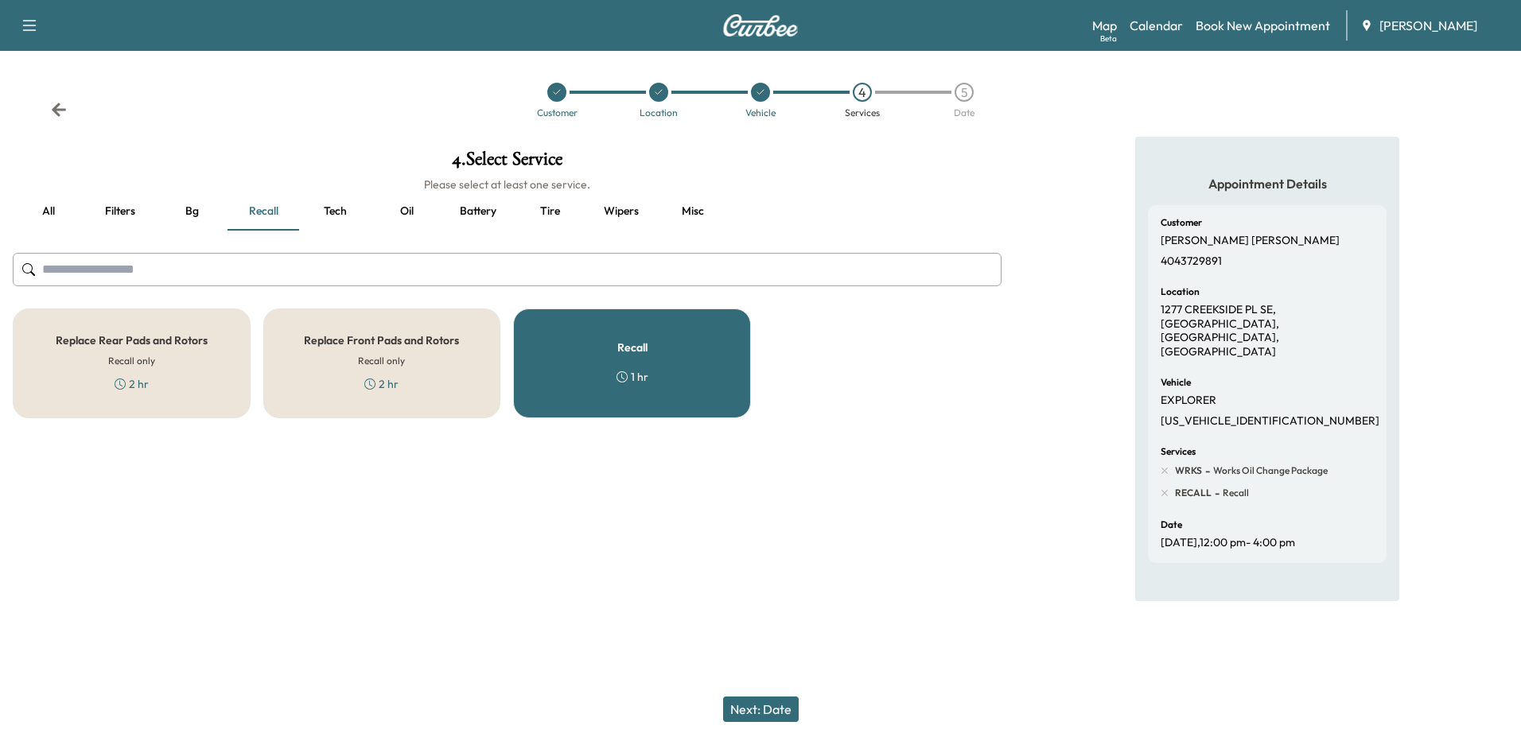
click at [777, 705] on button "Next: Date" at bounding box center [761, 709] width 76 height 25
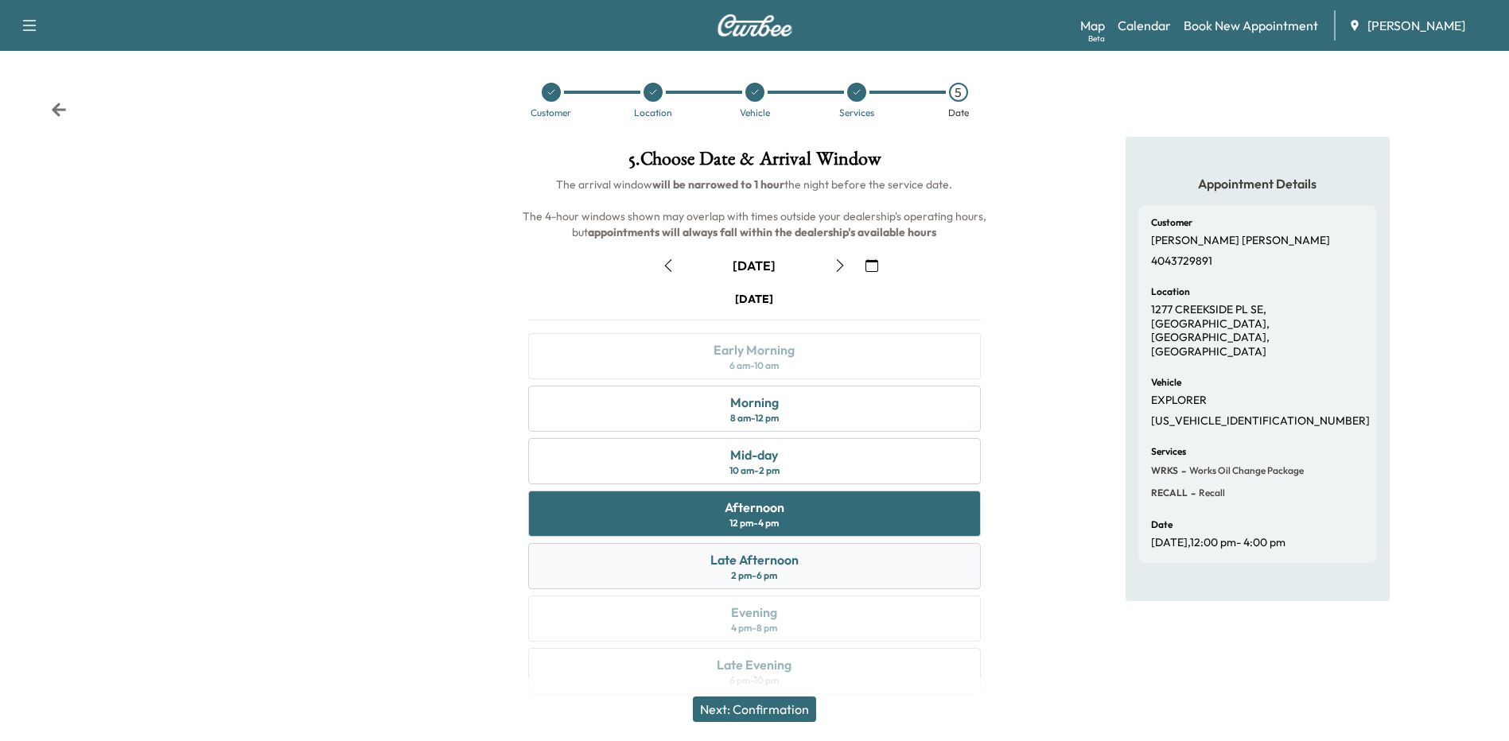
click at [886, 557] on div "Late Afternoon 2 pm - 6 pm" at bounding box center [754, 566] width 452 height 46
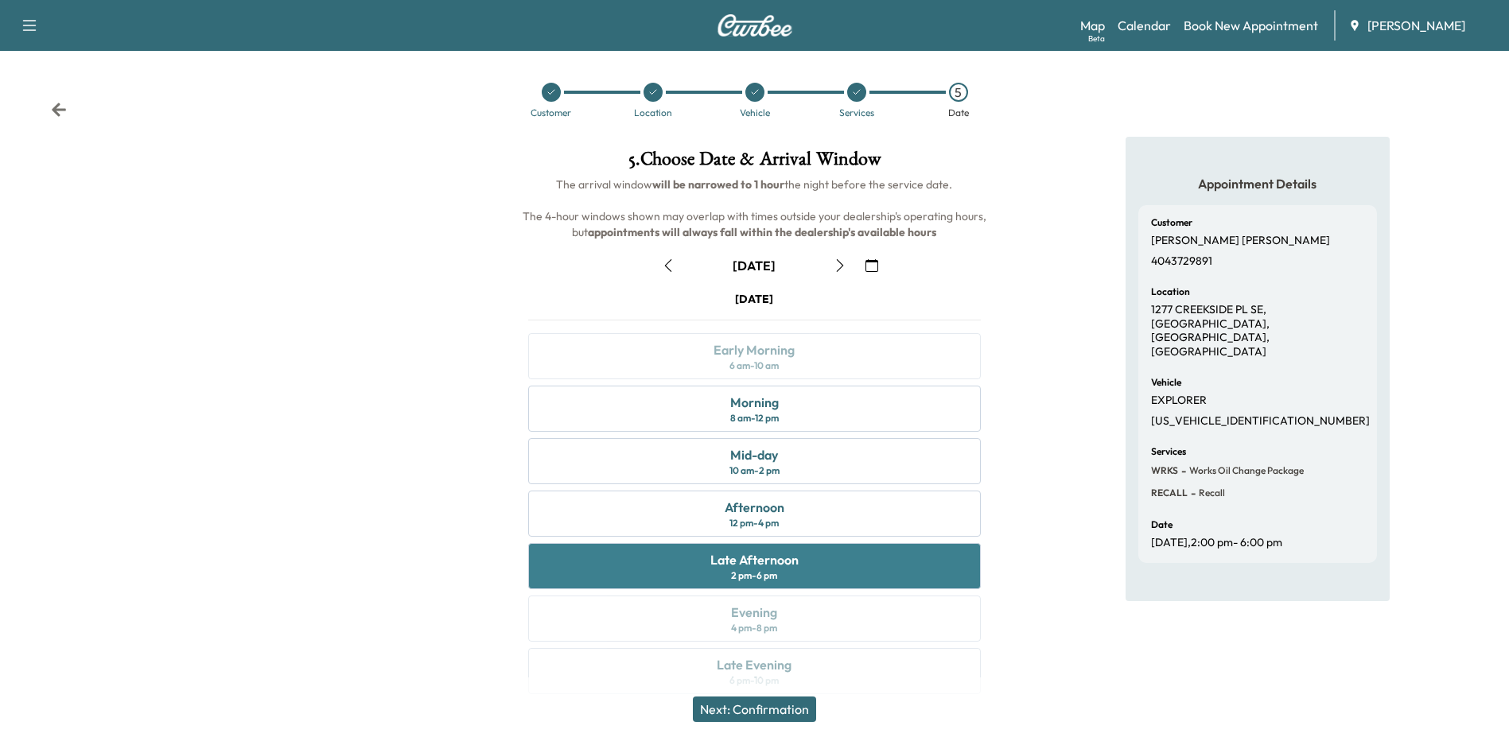
click at [787, 566] on div "Late Afternoon" at bounding box center [754, 559] width 88 height 19
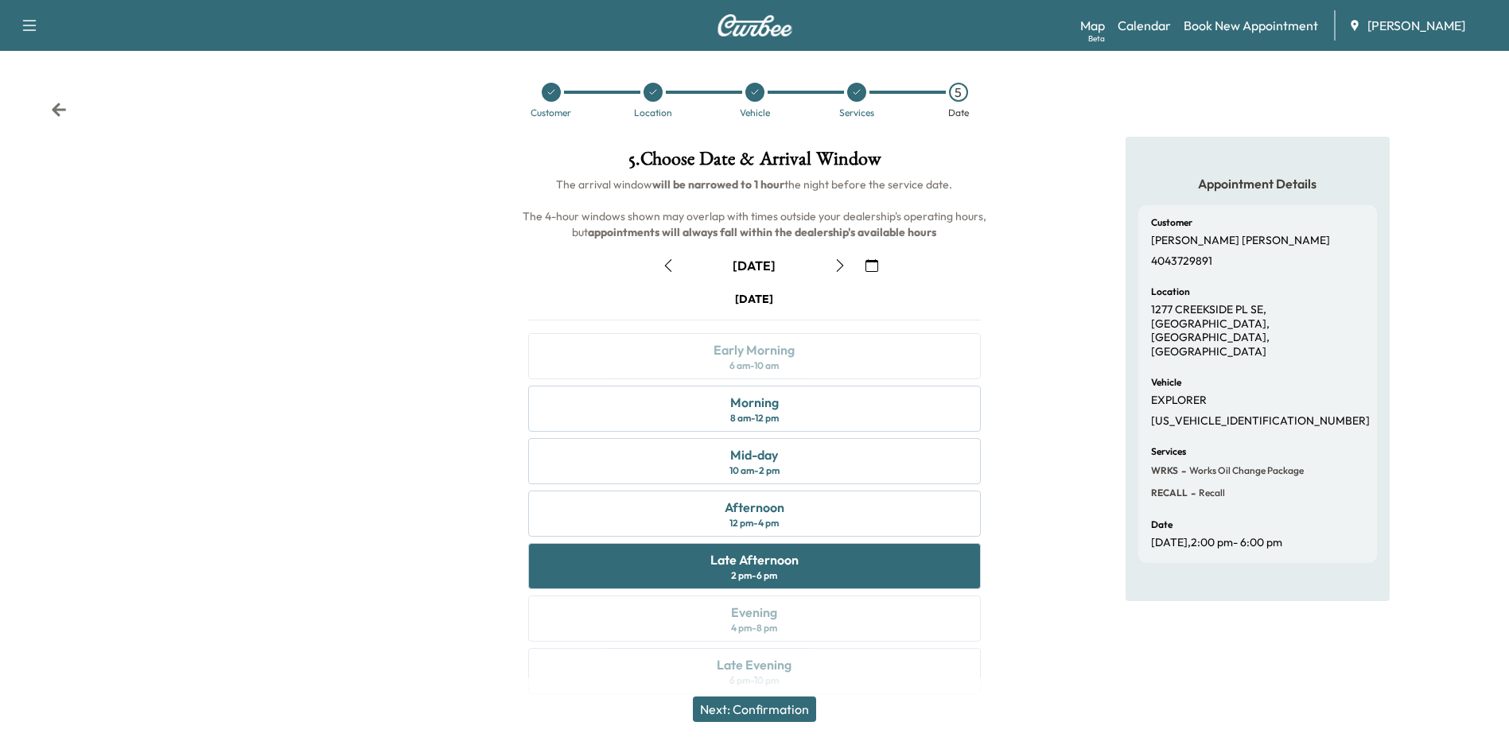
click at [782, 714] on button "Next: Confirmation" at bounding box center [754, 709] width 123 height 25
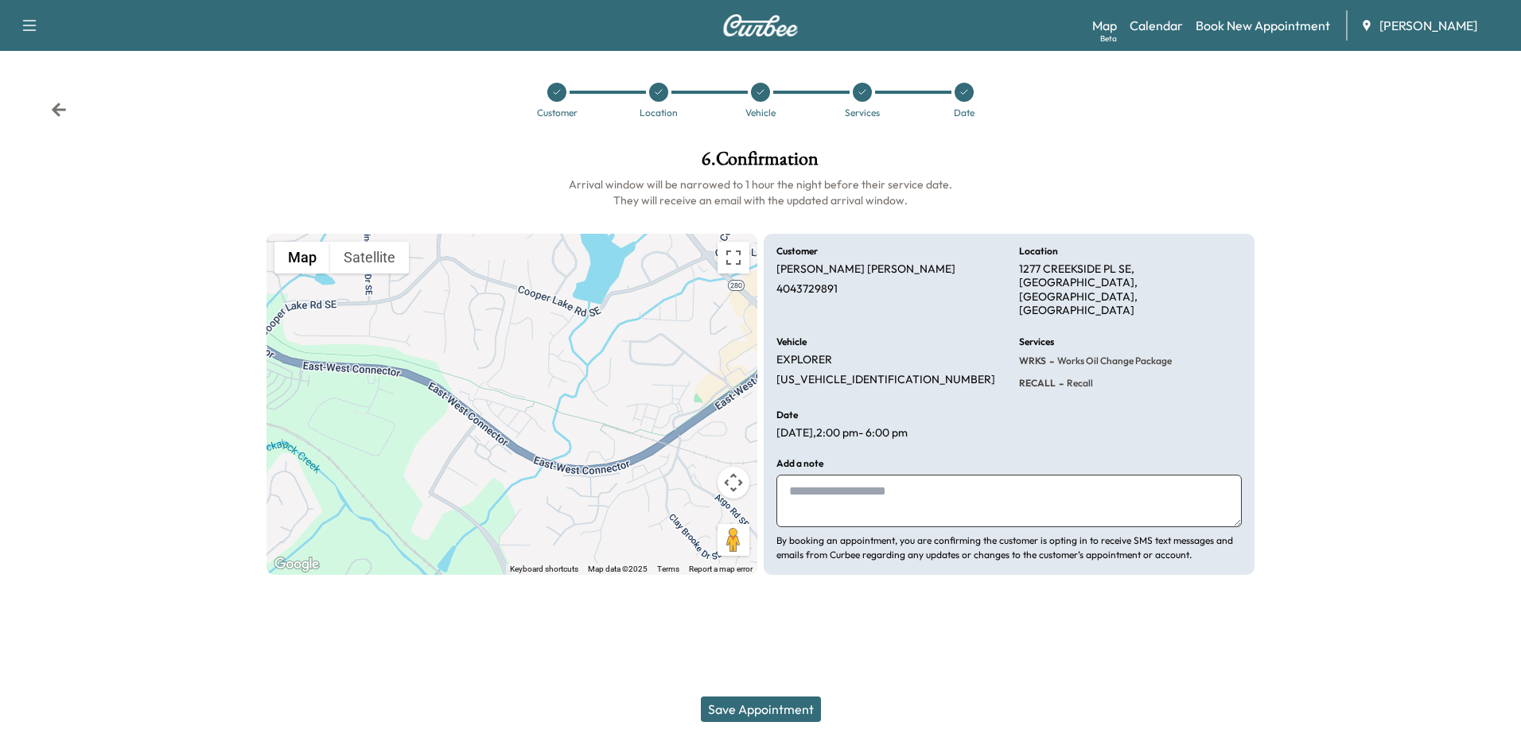
click at [923, 492] on textarea at bounding box center [1008, 501] width 465 height 52
type textarea "**********"
click at [798, 705] on button "Save Appointment" at bounding box center [761, 709] width 120 height 25
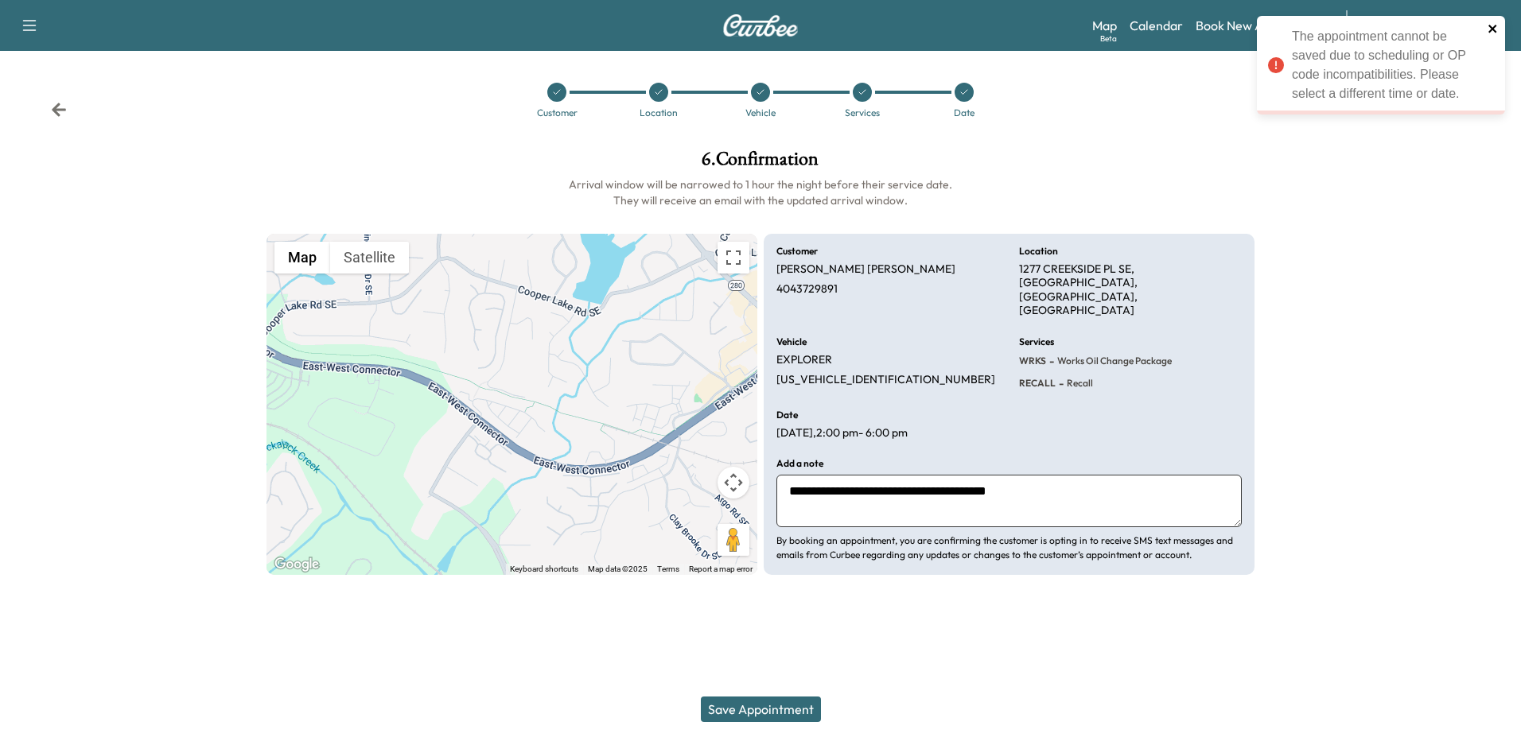
click at [1495, 24] on icon "close" at bounding box center [1492, 28] width 11 height 13
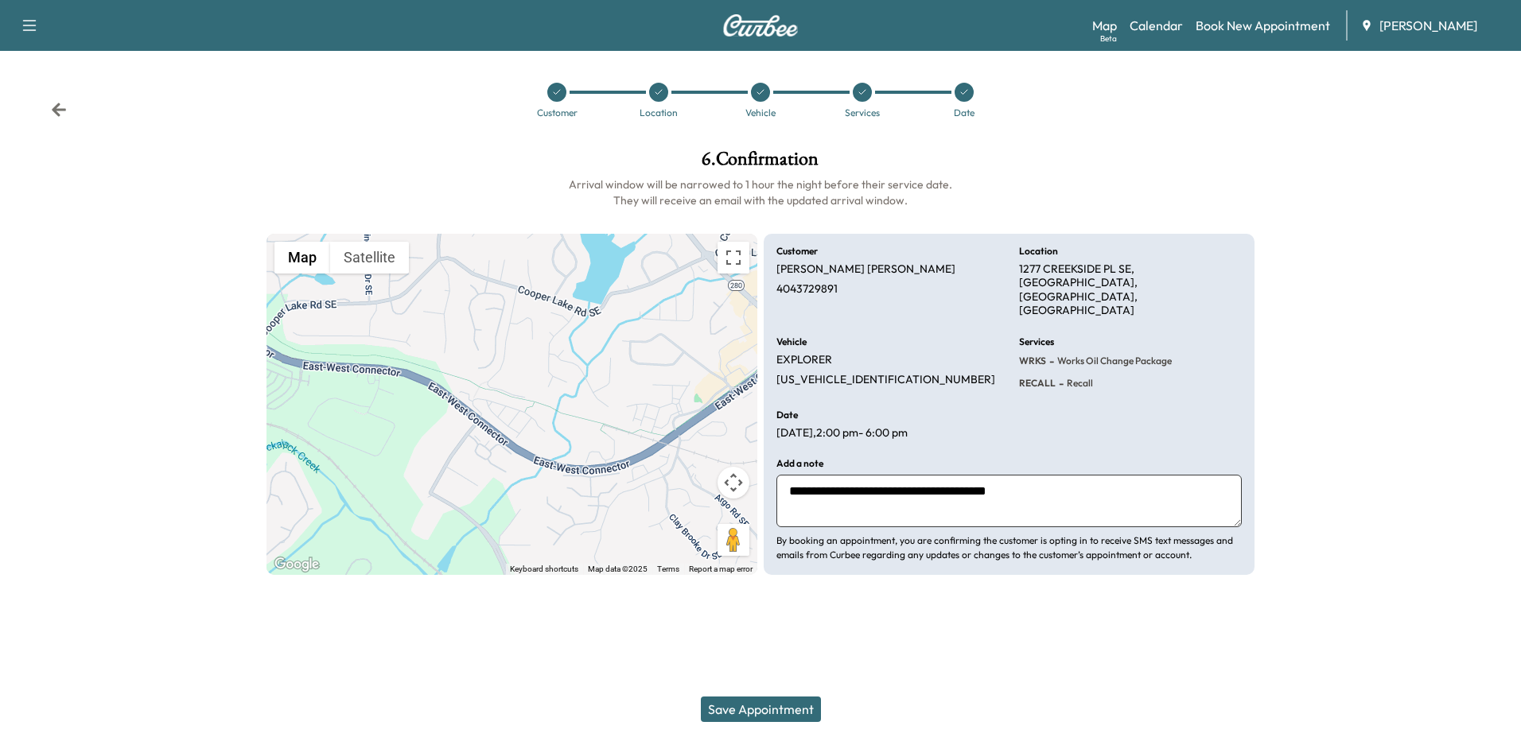
click at [60, 107] on icon at bounding box center [59, 110] width 16 height 16
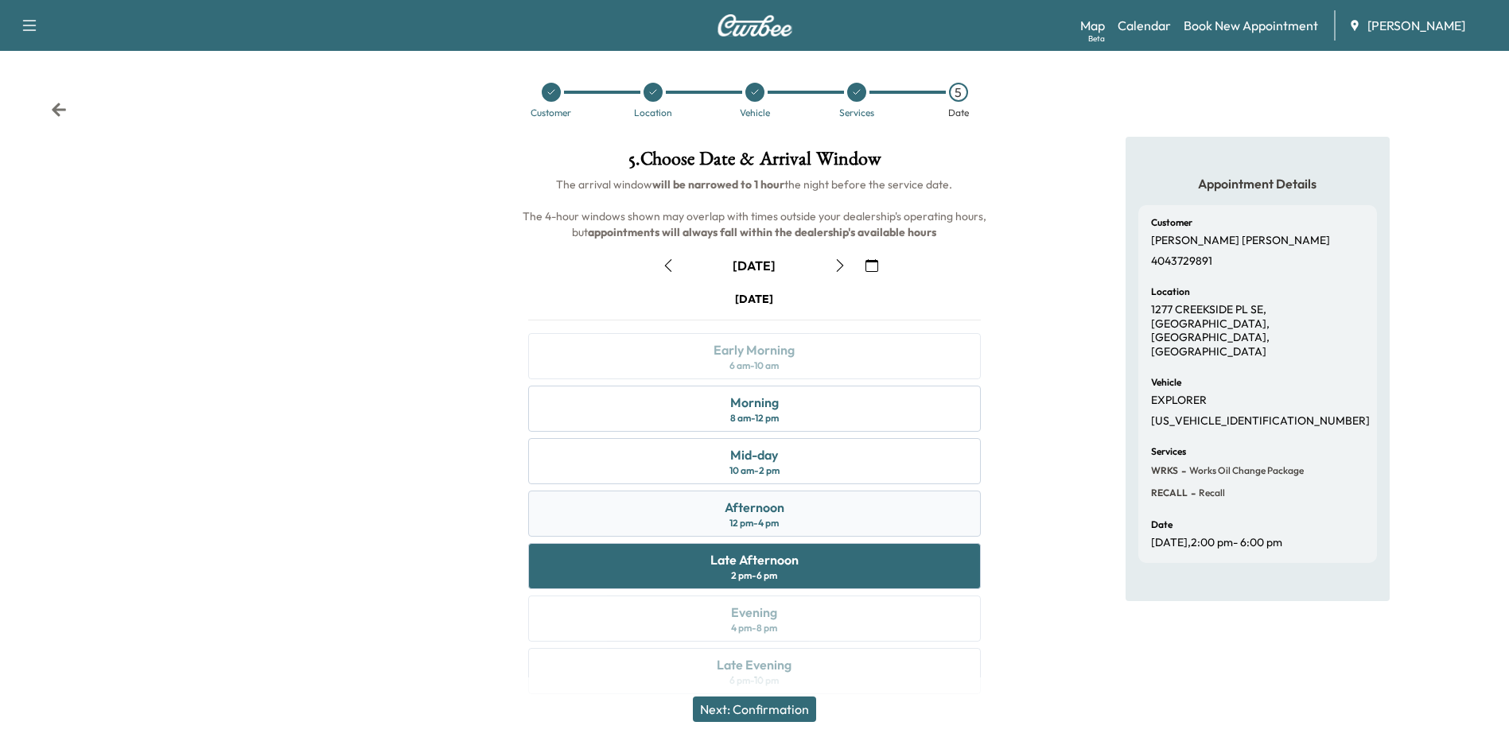
click at [785, 516] on div "Afternoon 12 pm - 4 pm" at bounding box center [754, 514] width 452 height 46
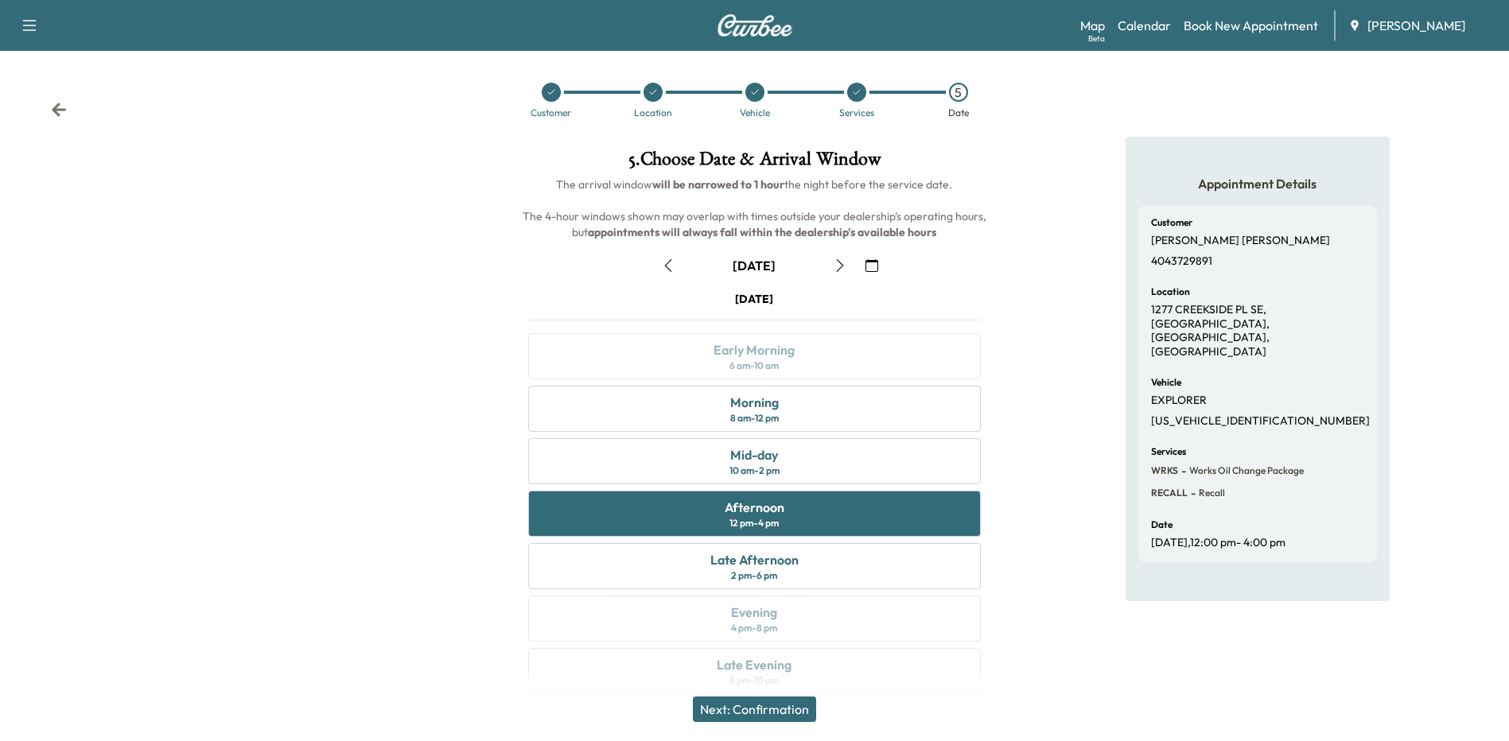
click at [770, 712] on button "Next: Confirmation" at bounding box center [754, 709] width 123 height 25
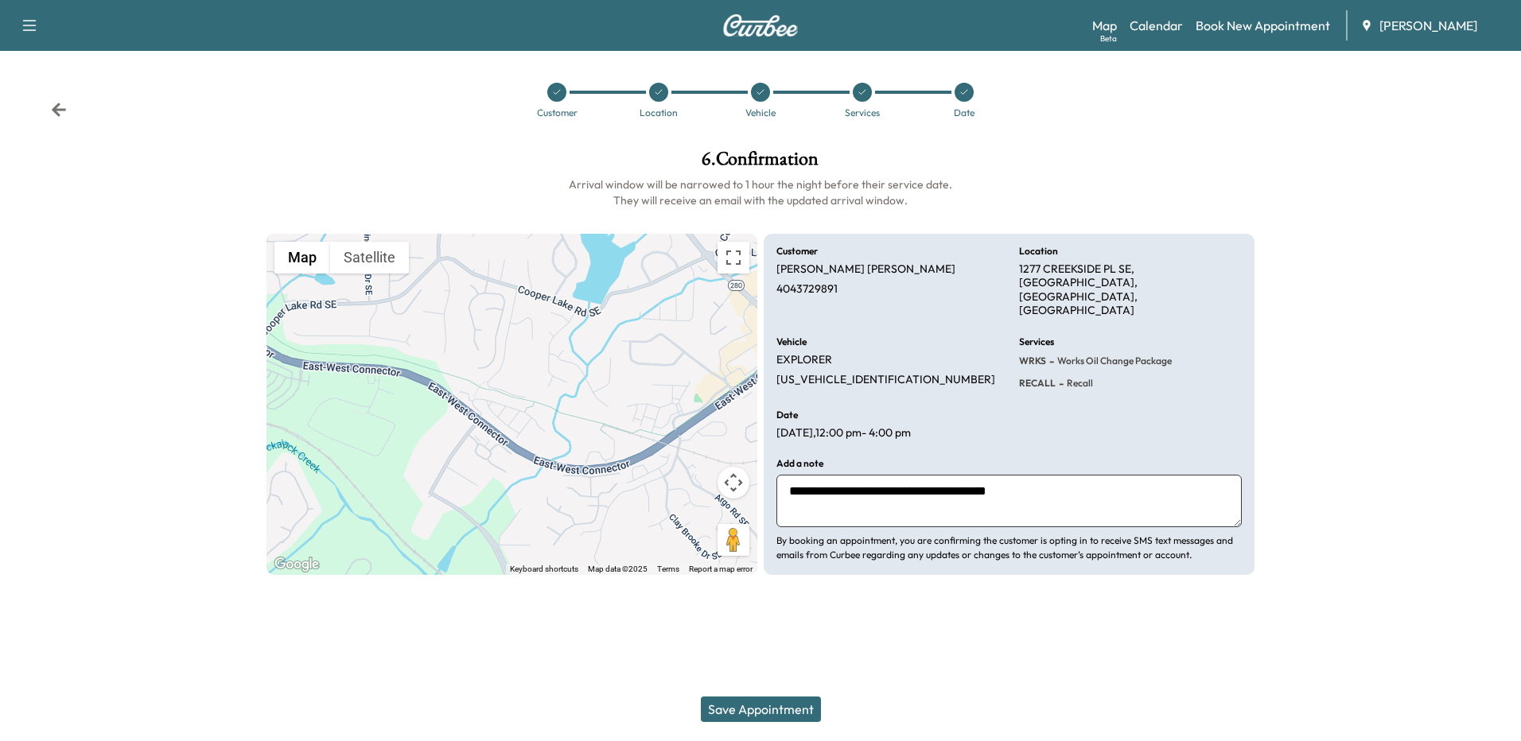
click at [751, 706] on button "Save Appointment" at bounding box center [761, 709] width 120 height 25
